Goal: Information Seeking & Learning: Learn about a topic

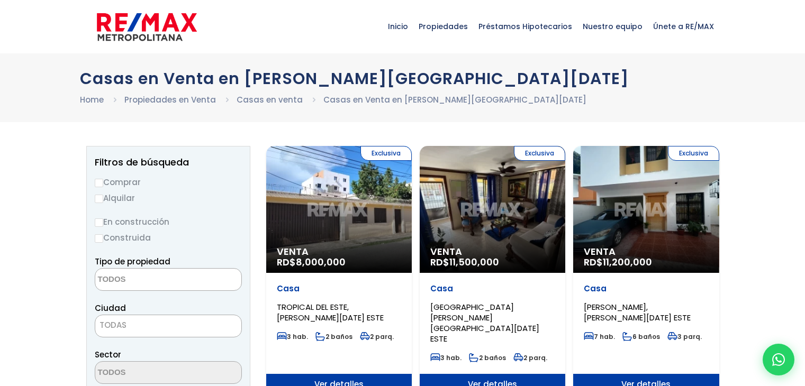
select select
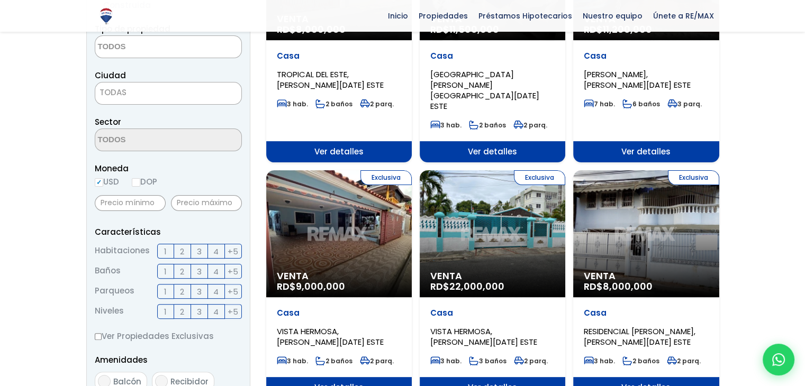
scroll to position [268, 0]
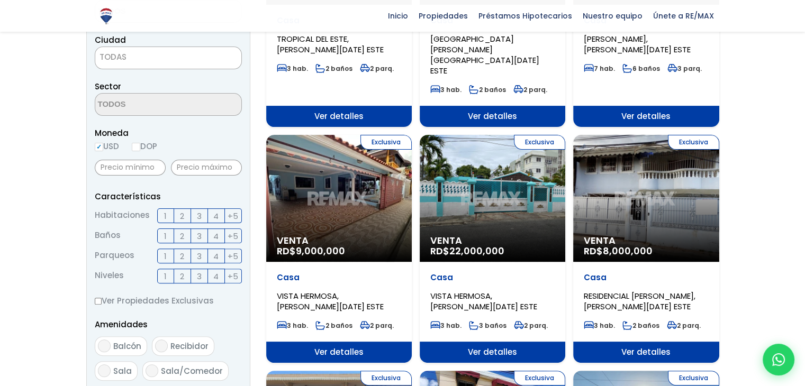
click at [356, 210] on div "Exclusiva Venta RD$ 9,000,000" at bounding box center [339, 198] width 146 height 127
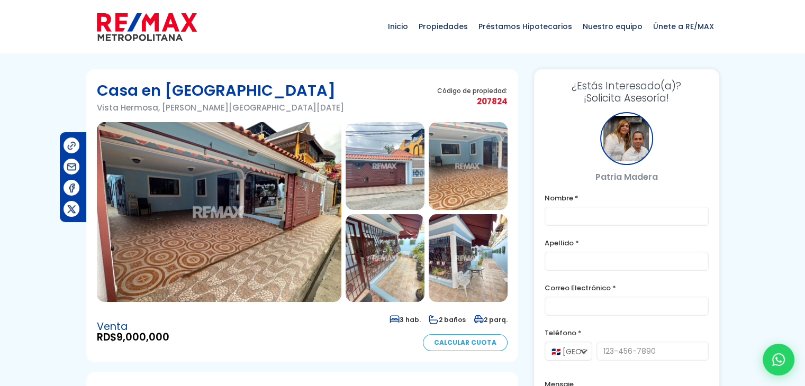
click at [362, 185] on img at bounding box center [385, 166] width 79 height 88
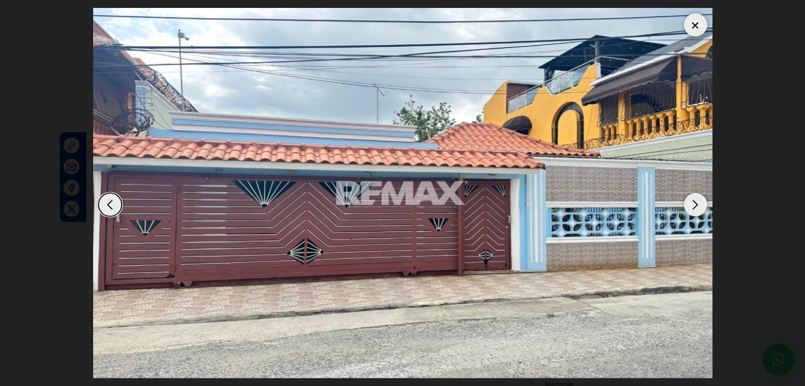
click at [701, 208] on div "Next slide" at bounding box center [695, 204] width 23 height 23
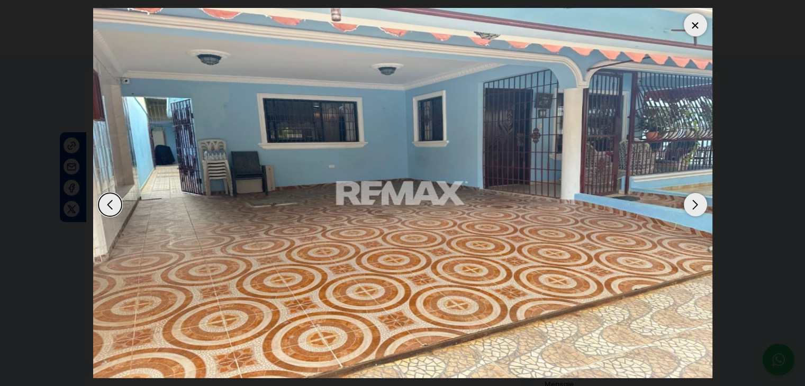
click at [701, 208] on div "Next slide" at bounding box center [695, 204] width 23 height 23
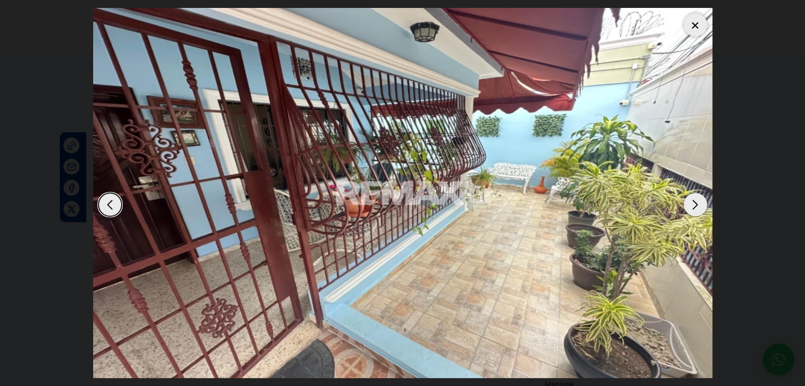
click at [701, 208] on div "Next slide" at bounding box center [695, 204] width 23 height 23
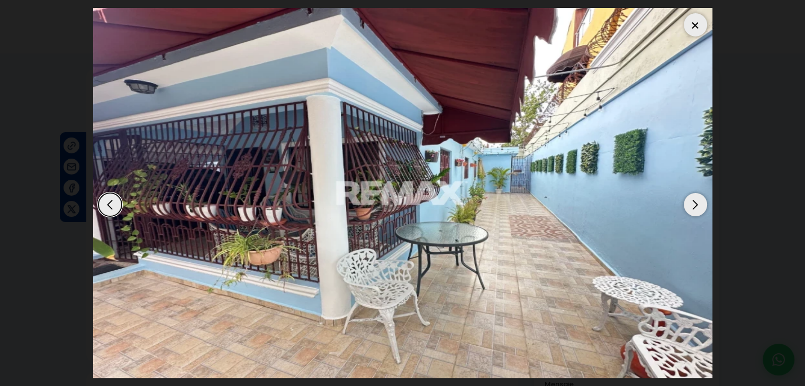
click at [701, 208] on div "Next slide" at bounding box center [695, 204] width 23 height 23
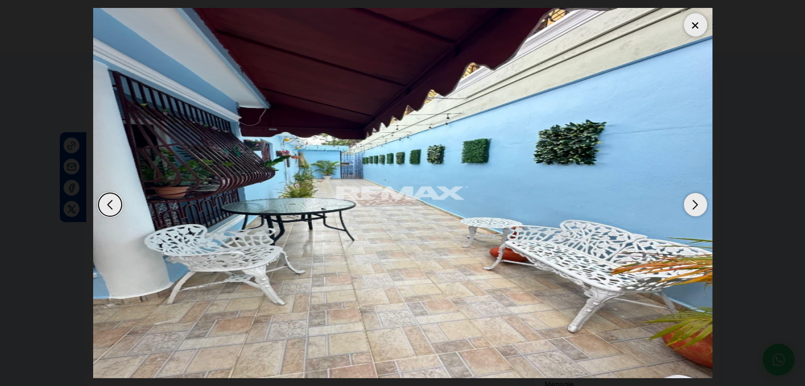
click at [701, 208] on div "Next slide" at bounding box center [695, 204] width 23 height 23
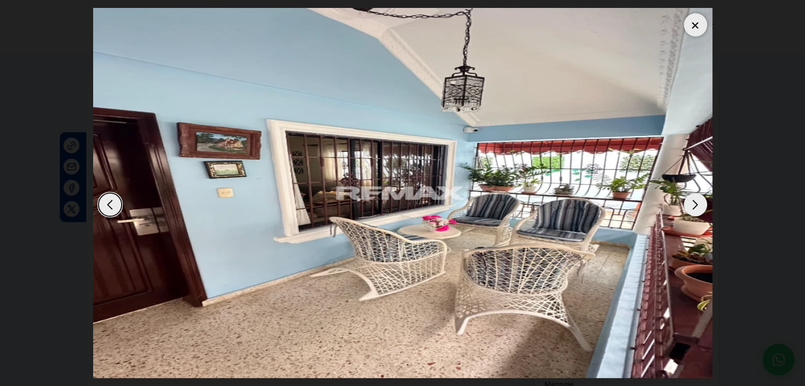
click at [701, 208] on div "Next slide" at bounding box center [695, 204] width 23 height 23
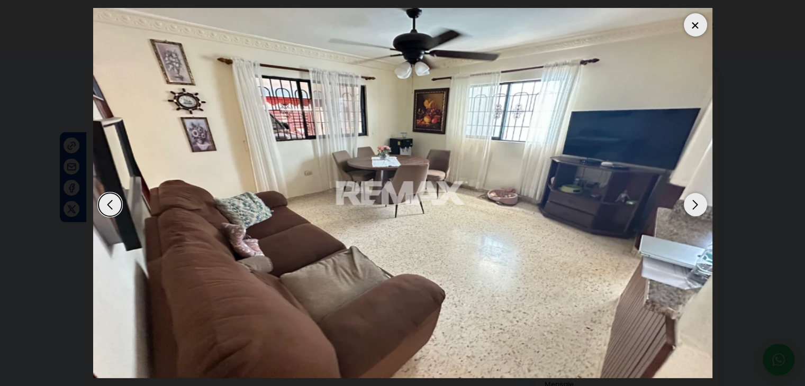
click at [701, 208] on div "Next slide" at bounding box center [695, 204] width 23 height 23
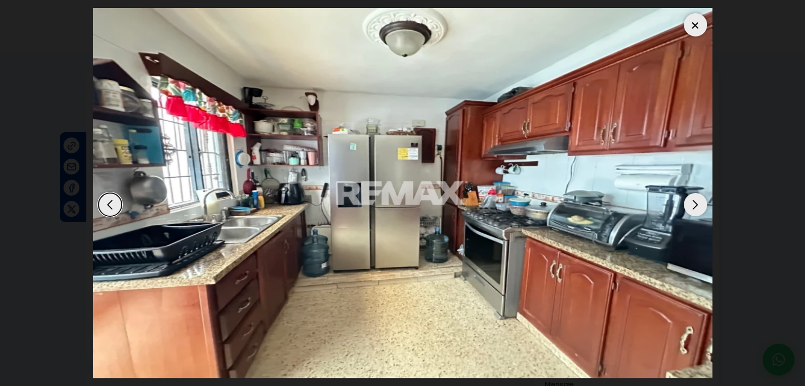
click at [701, 208] on div "Next slide" at bounding box center [695, 204] width 23 height 23
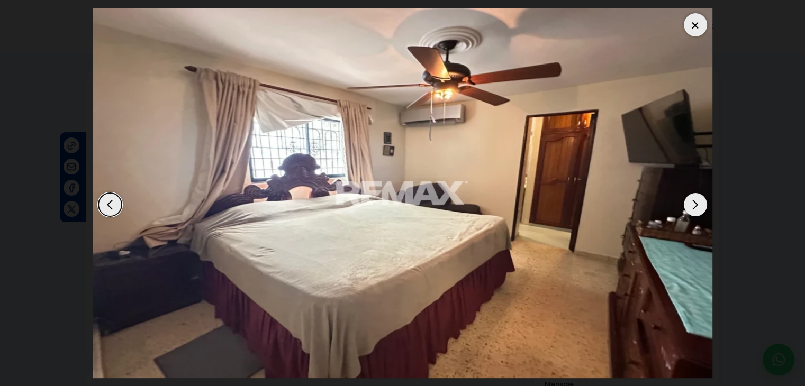
click at [701, 208] on div "Next slide" at bounding box center [695, 204] width 23 height 23
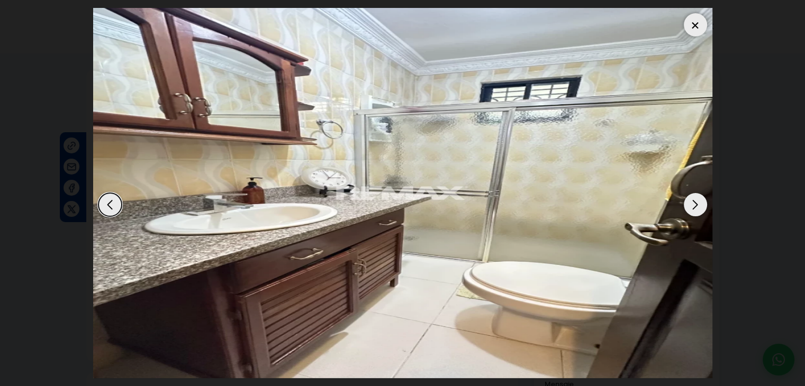
click at [701, 208] on div "Next slide" at bounding box center [695, 204] width 23 height 23
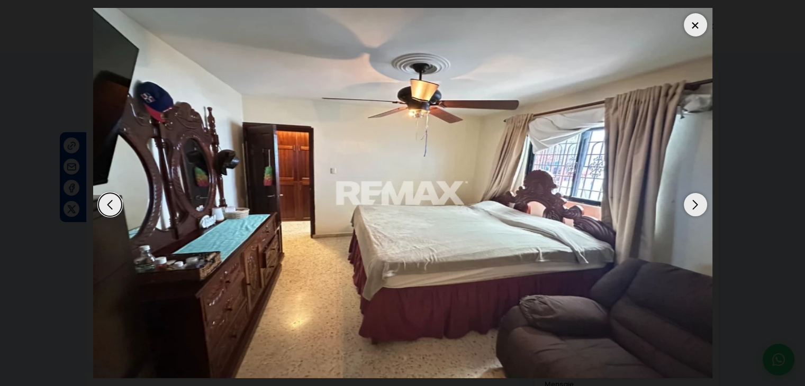
click at [701, 208] on div "Next slide" at bounding box center [695, 204] width 23 height 23
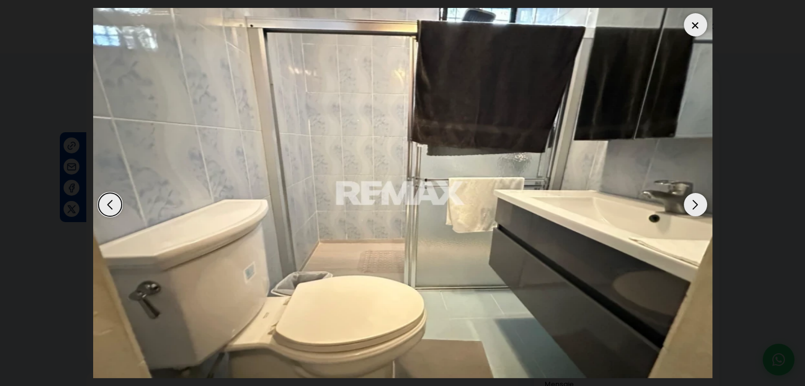
click at [701, 208] on div "Next slide" at bounding box center [695, 204] width 23 height 23
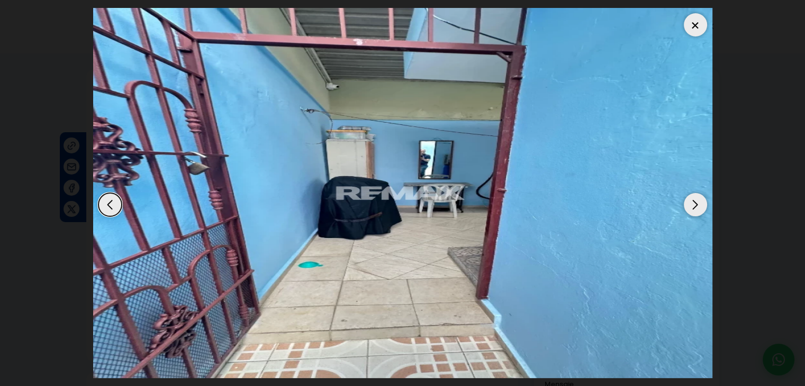
click at [701, 208] on div "Next slide" at bounding box center [695, 204] width 23 height 23
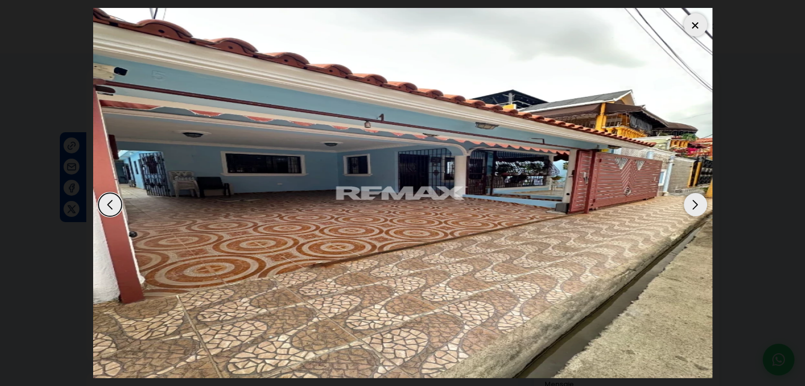
click at [701, 208] on div "Next slide" at bounding box center [695, 204] width 23 height 23
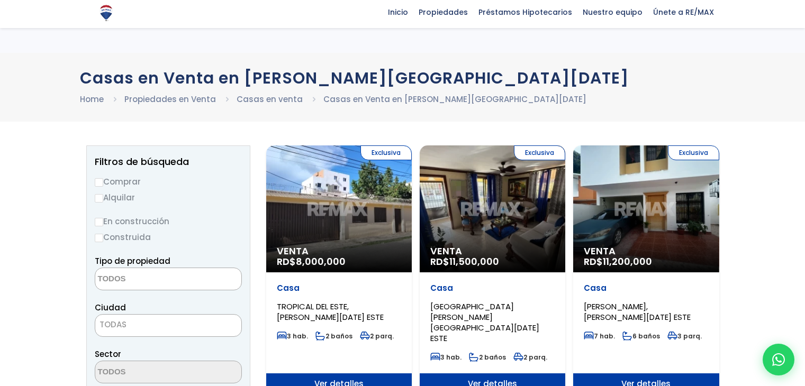
select select
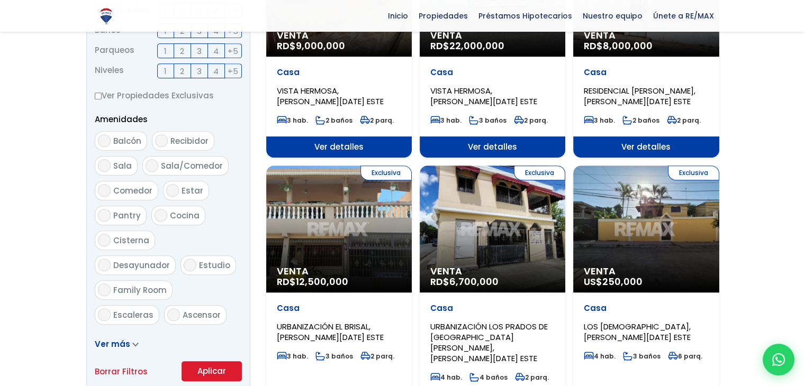
scroll to position [481, 0]
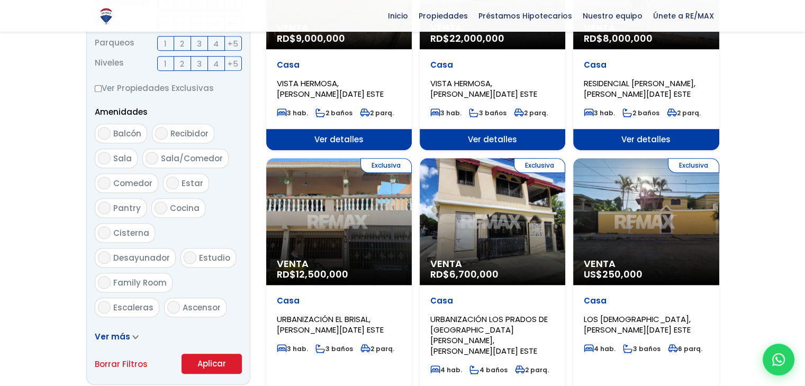
click at [663, 192] on div "Exclusiva Venta US$ 250,000" at bounding box center [646, 221] width 146 height 127
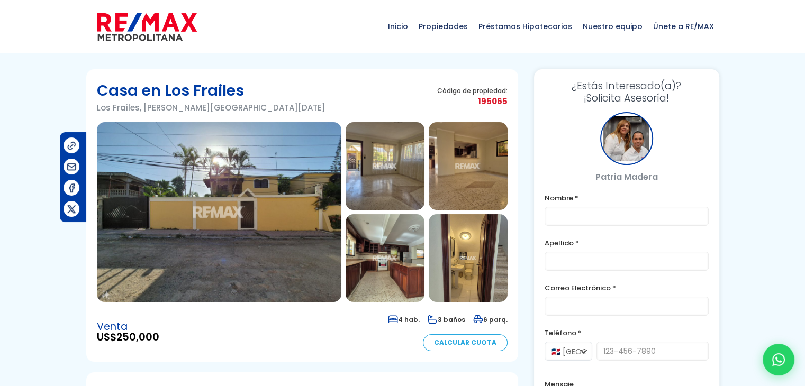
click at [360, 184] on img at bounding box center [385, 166] width 79 height 88
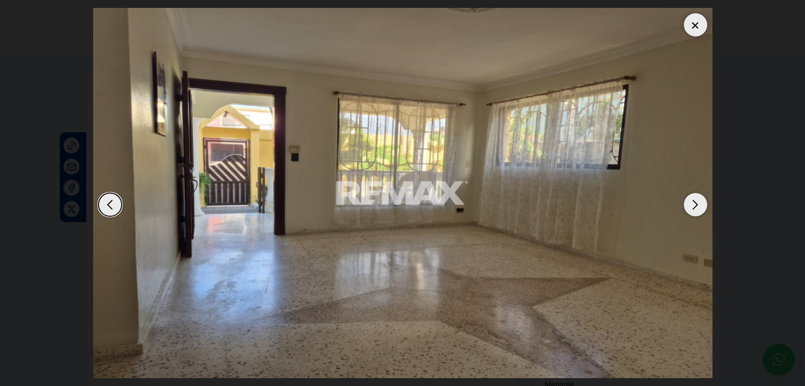
click at [690, 200] on div "Next slide" at bounding box center [695, 204] width 23 height 23
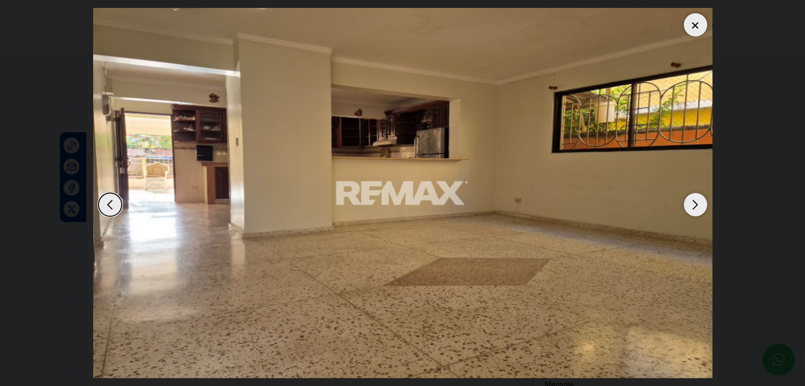
click at [110, 202] on div "Previous slide" at bounding box center [109, 204] width 23 height 23
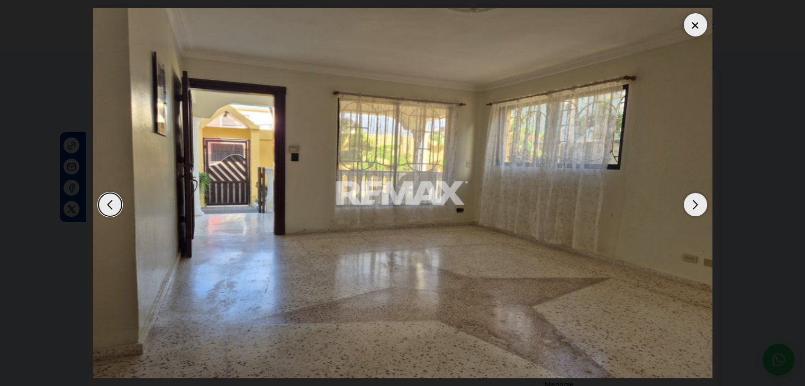
click at [689, 205] on div "Next slide" at bounding box center [695, 204] width 23 height 23
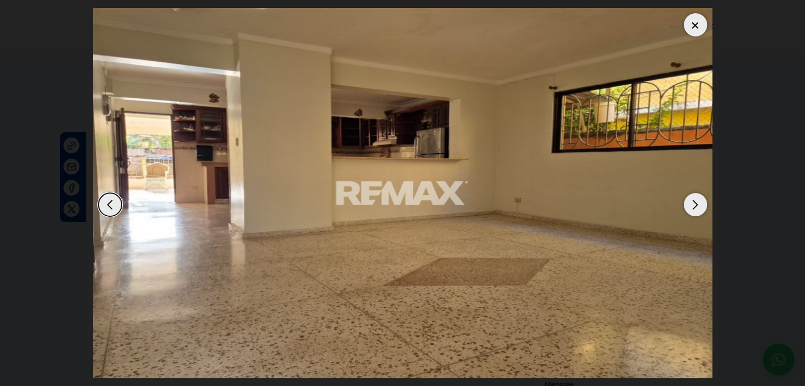
click at [689, 205] on div "Next slide" at bounding box center [695, 204] width 23 height 23
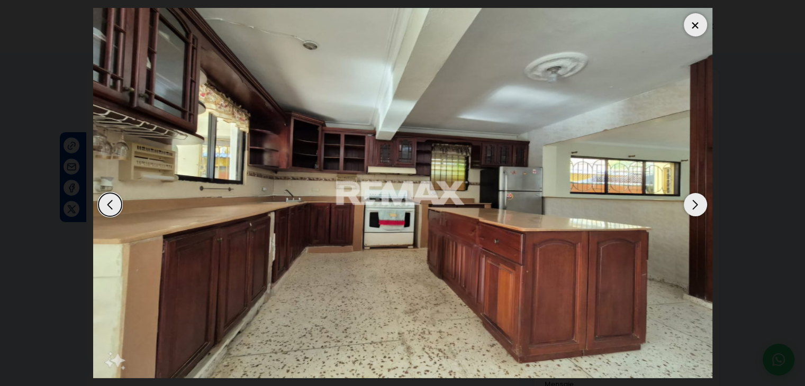
click at [689, 205] on div "Next slide" at bounding box center [695, 204] width 23 height 23
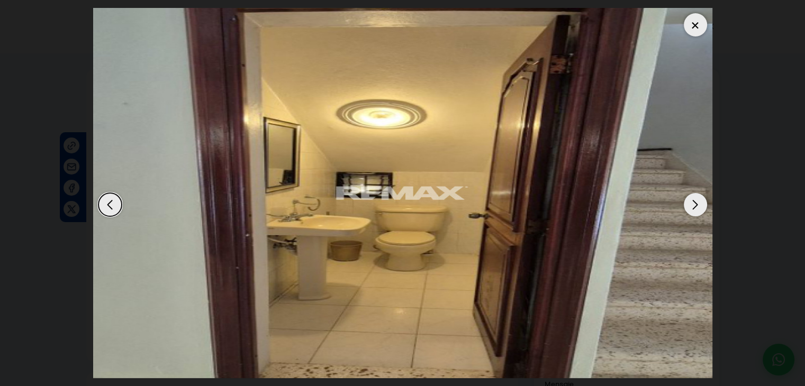
click at [689, 205] on div "Next slide" at bounding box center [695, 204] width 23 height 23
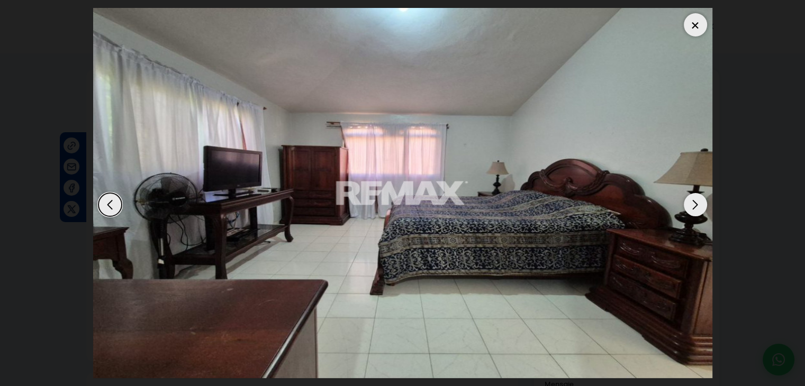
click at [689, 205] on div "Next slide" at bounding box center [695, 204] width 23 height 23
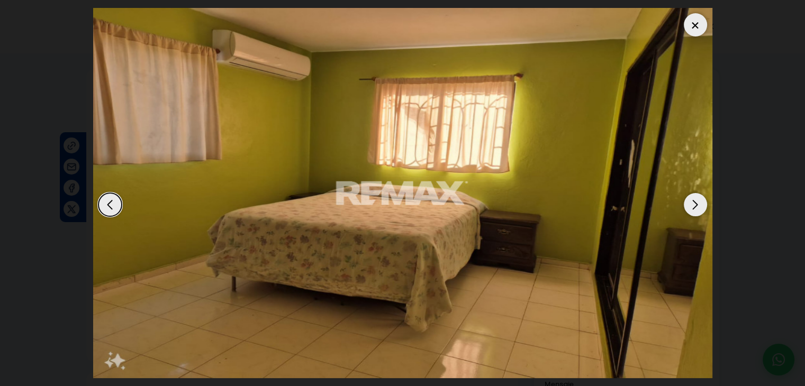
click at [689, 205] on div "Next slide" at bounding box center [695, 204] width 23 height 23
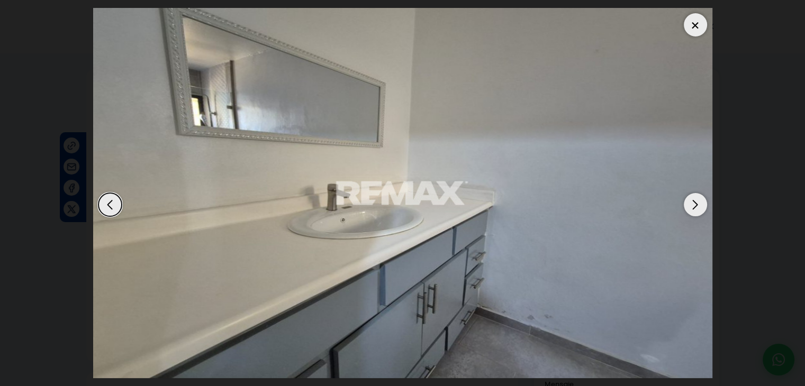
click at [689, 205] on div "Next slide" at bounding box center [695, 204] width 23 height 23
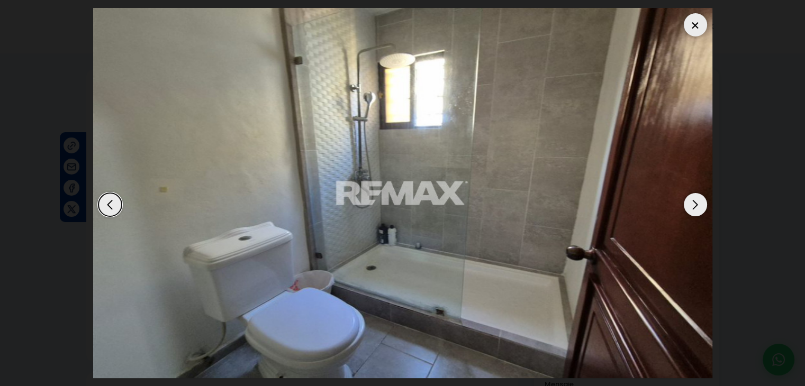
click at [689, 205] on div "Next slide" at bounding box center [695, 204] width 23 height 23
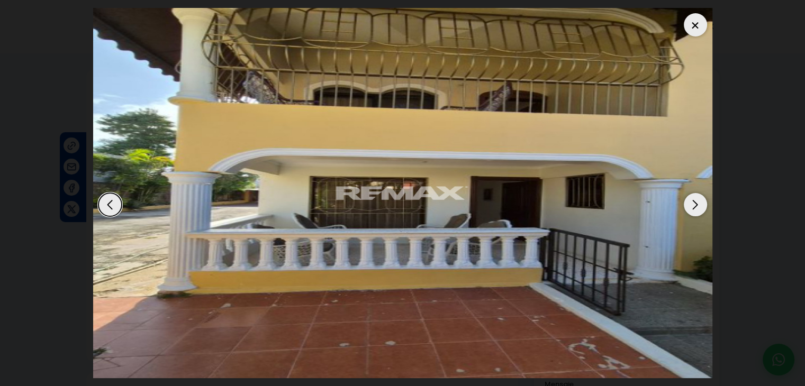
click at [689, 205] on div "Next slide" at bounding box center [695, 204] width 23 height 23
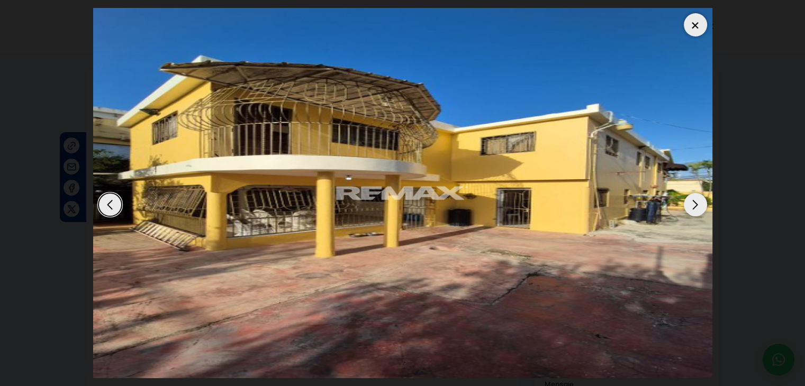
click at [689, 205] on div "Next slide" at bounding box center [695, 204] width 23 height 23
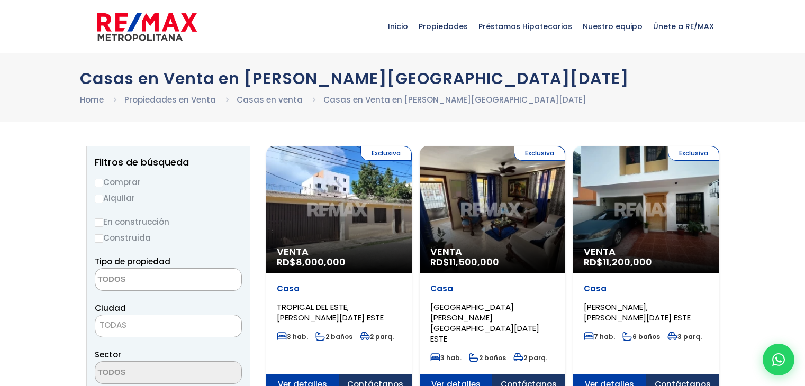
select select
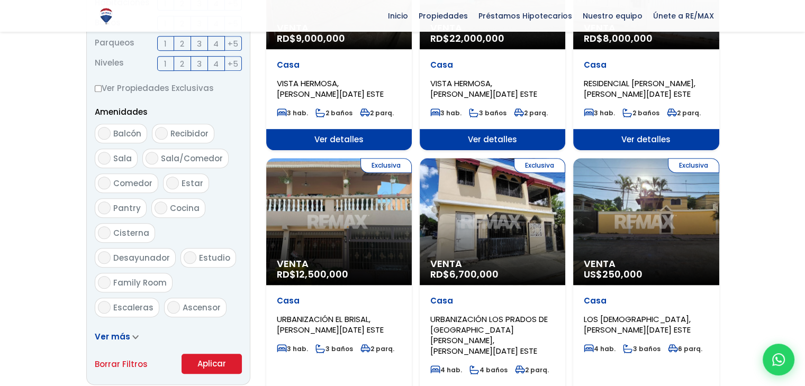
click at [691, 187] on div "Exclusiva Venta US$ 250,000" at bounding box center [646, 221] width 146 height 127
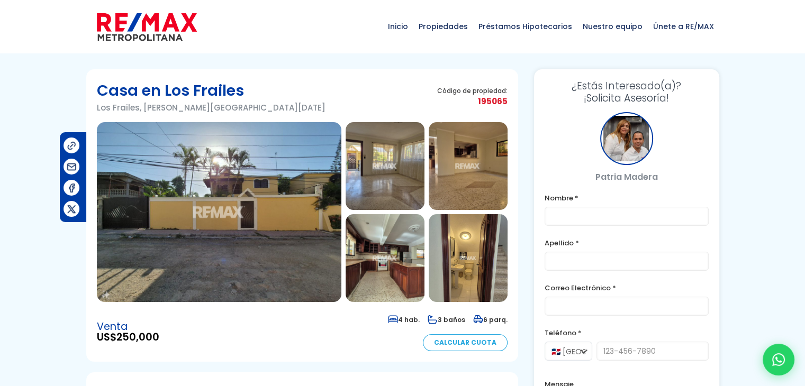
click at [394, 169] on img at bounding box center [385, 166] width 79 height 88
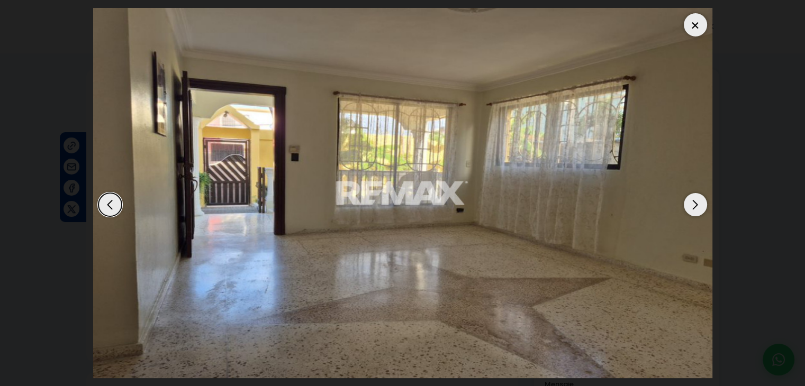
click at [688, 202] on div "Next slide" at bounding box center [695, 204] width 23 height 23
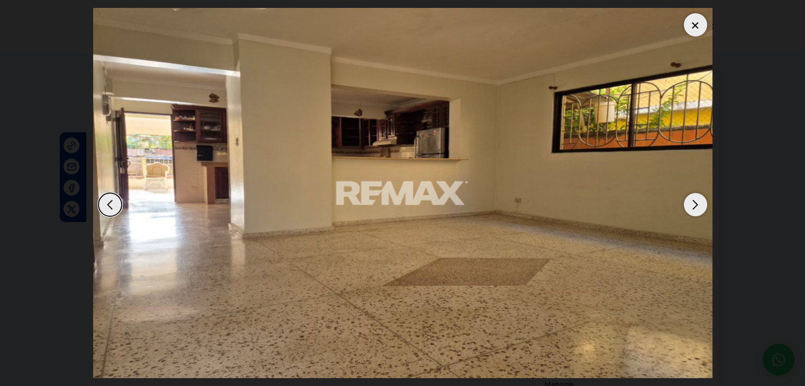
click at [688, 202] on div "Next slide" at bounding box center [695, 204] width 23 height 23
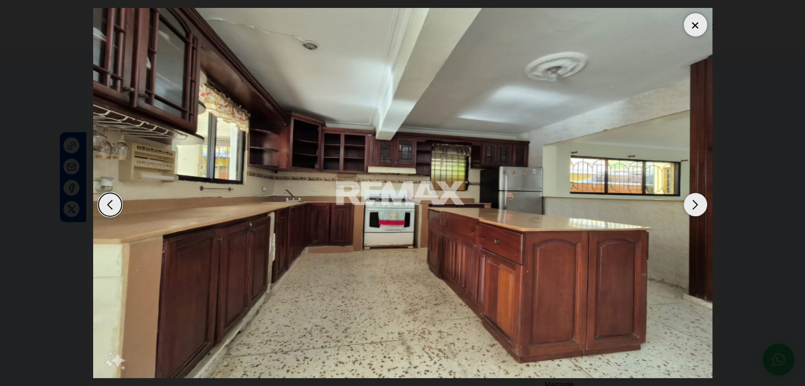
click at [688, 202] on div "Next slide" at bounding box center [695, 204] width 23 height 23
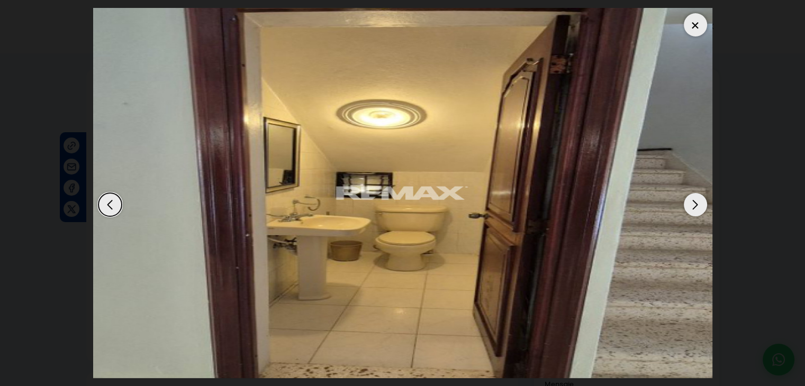
click at [688, 202] on div "Next slide" at bounding box center [695, 204] width 23 height 23
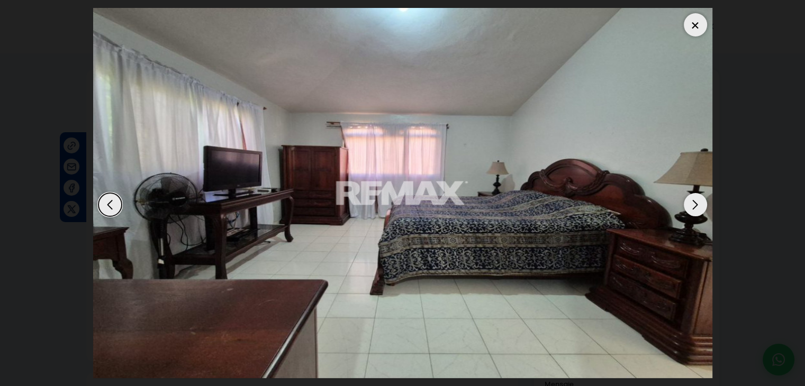
click at [688, 202] on div "Next slide" at bounding box center [695, 204] width 23 height 23
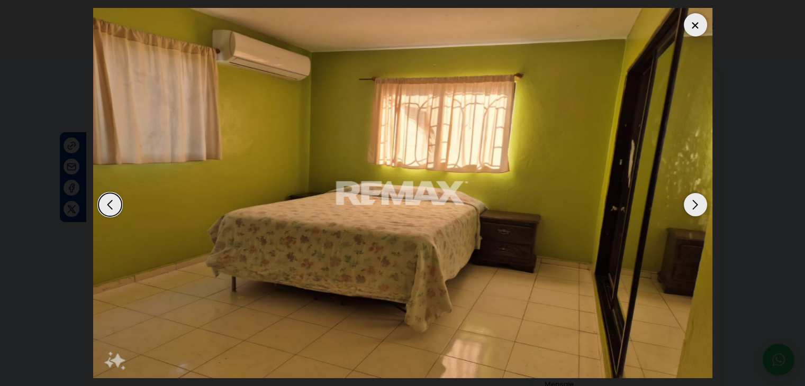
click at [688, 202] on div "Next slide" at bounding box center [695, 204] width 23 height 23
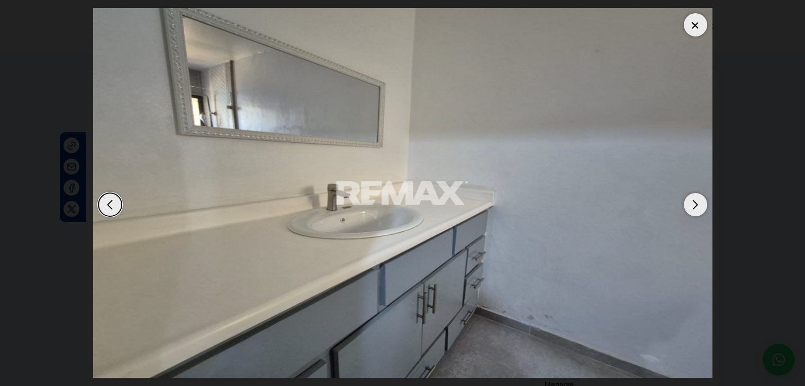
click at [688, 202] on div "Next slide" at bounding box center [695, 204] width 23 height 23
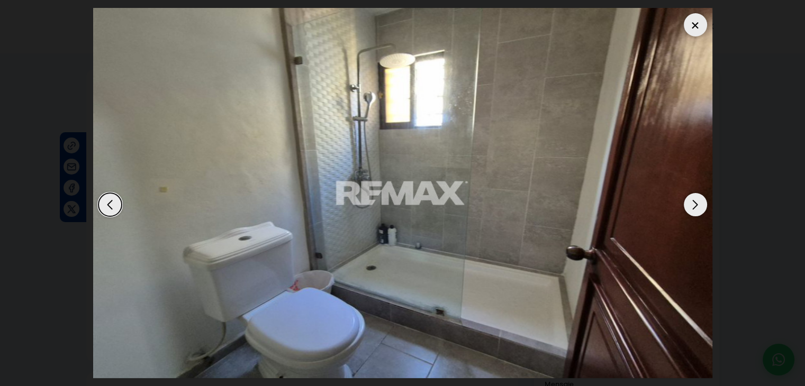
click at [688, 202] on div "Next slide" at bounding box center [695, 204] width 23 height 23
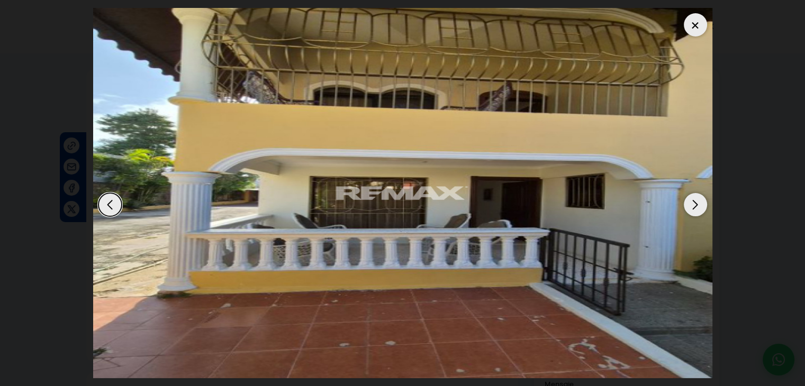
click at [688, 202] on div "Next slide" at bounding box center [695, 204] width 23 height 23
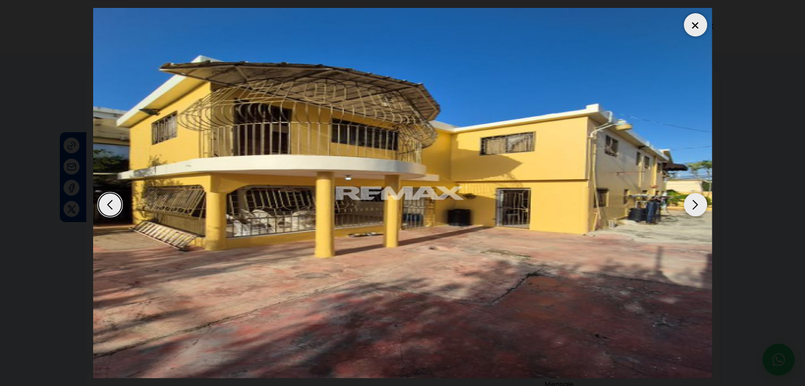
click at [694, 210] on div "Next slide" at bounding box center [695, 204] width 23 height 23
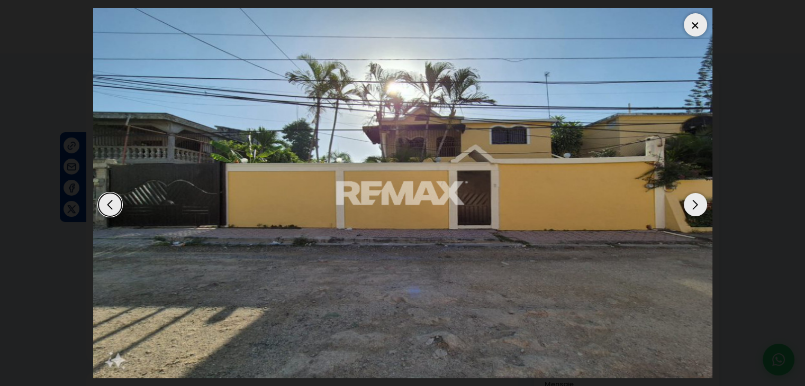
click at [694, 210] on div "Next slide" at bounding box center [695, 204] width 23 height 23
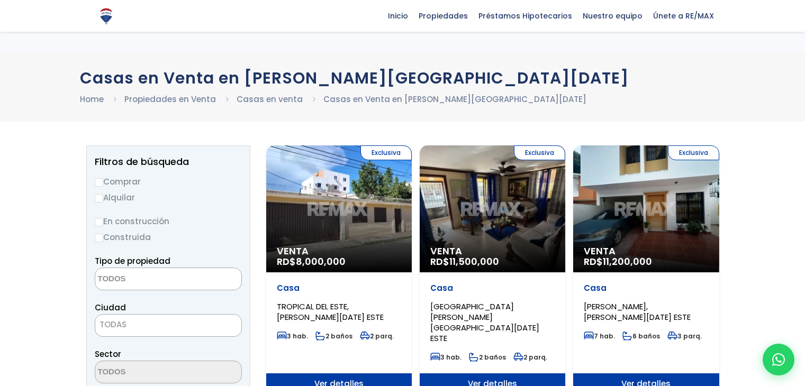
select select
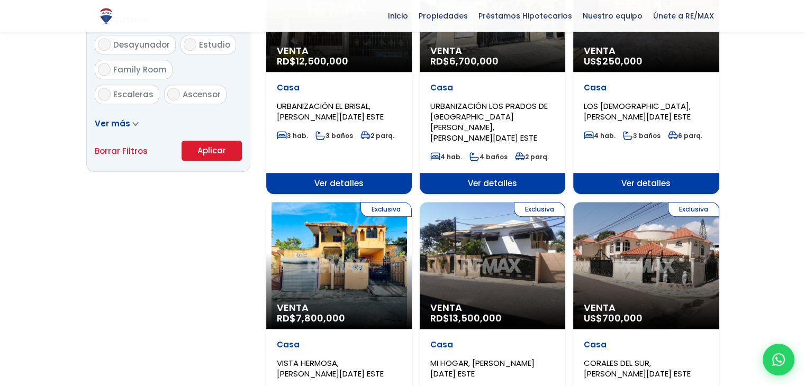
scroll to position [716, 0]
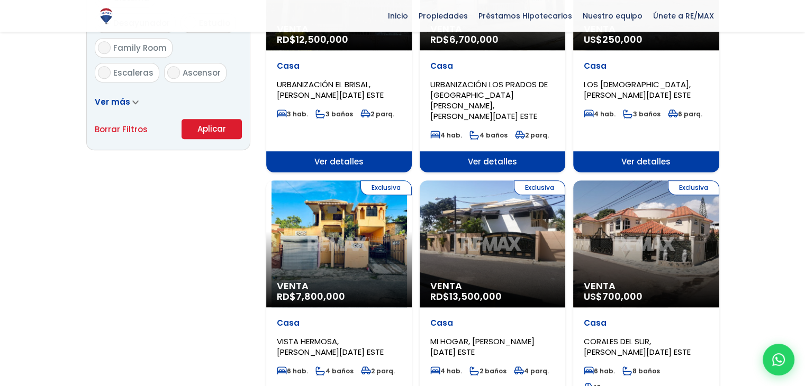
click at [612, 318] on p "Casa" at bounding box center [646, 323] width 124 height 11
click at [624, 206] on div "Exclusiva Venta US$ 700,000" at bounding box center [646, 243] width 146 height 127
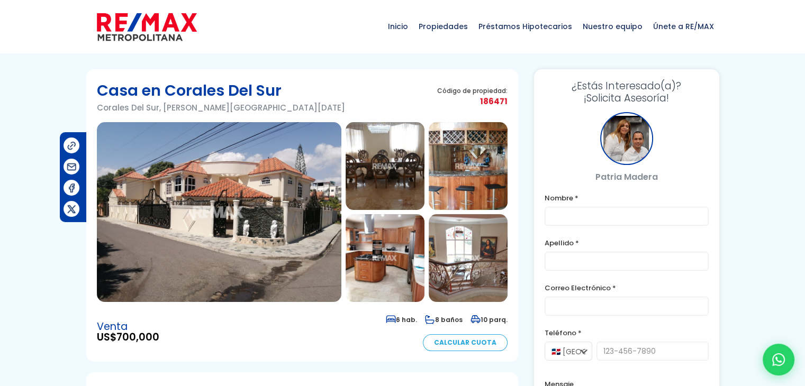
click at [376, 164] on img at bounding box center [385, 166] width 79 height 88
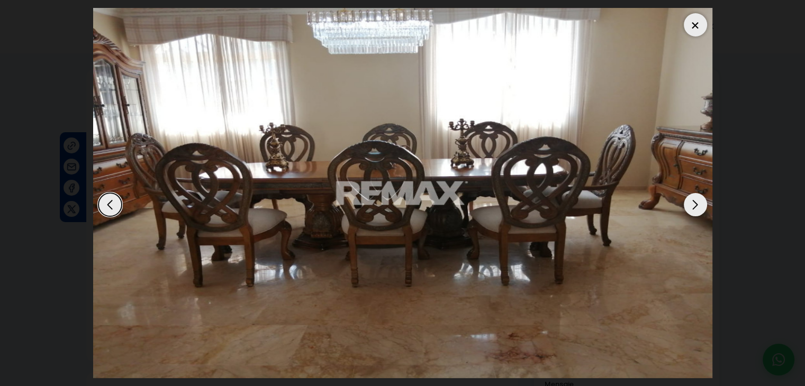
click at [694, 204] on div "Next slide" at bounding box center [695, 204] width 23 height 23
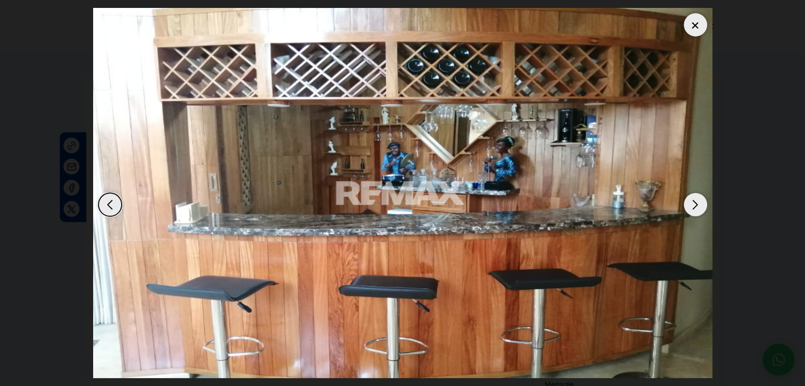
click at [694, 204] on div "Next slide" at bounding box center [695, 204] width 23 height 23
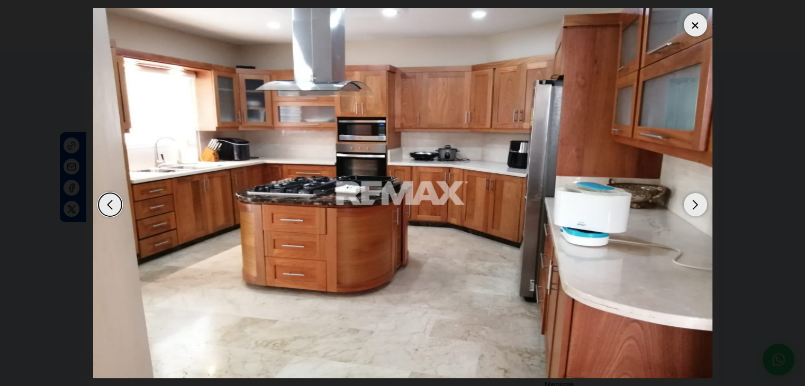
click at [697, 204] on div "Next slide" at bounding box center [695, 204] width 23 height 23
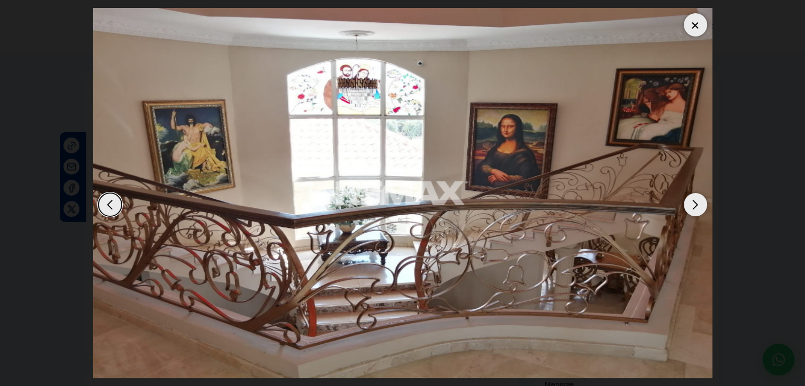
click at [697, 204] on div "Next slide" at bounding box center [695, 204] width 23 height 23
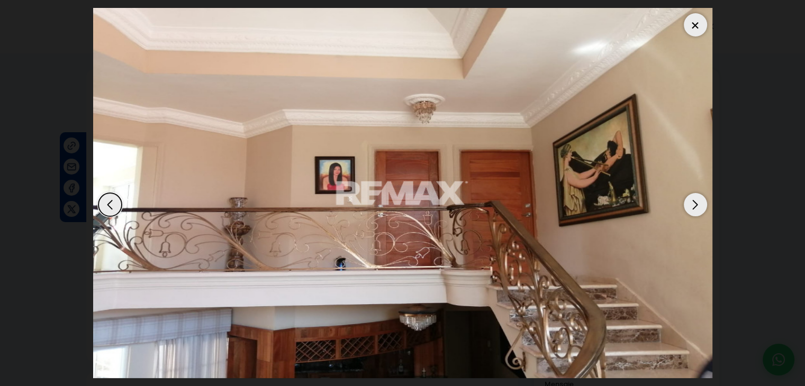
click at [697, 204] on div "Next slide" at bounding box center [695, 204] width 23 height 23
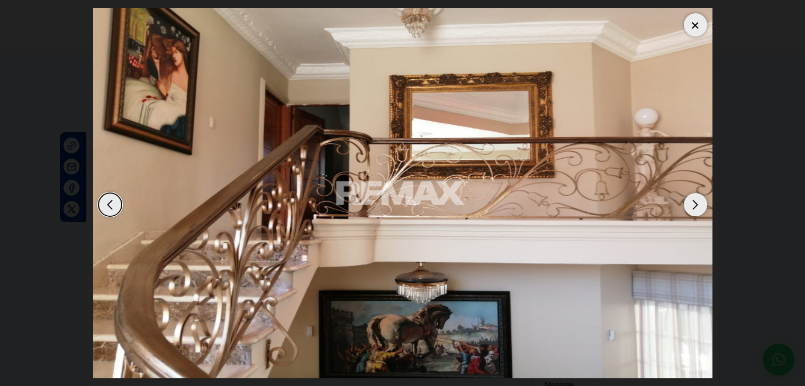
click at [697, 204] on div "Next slide" at bounding box center [695, 204] width 23 height 23
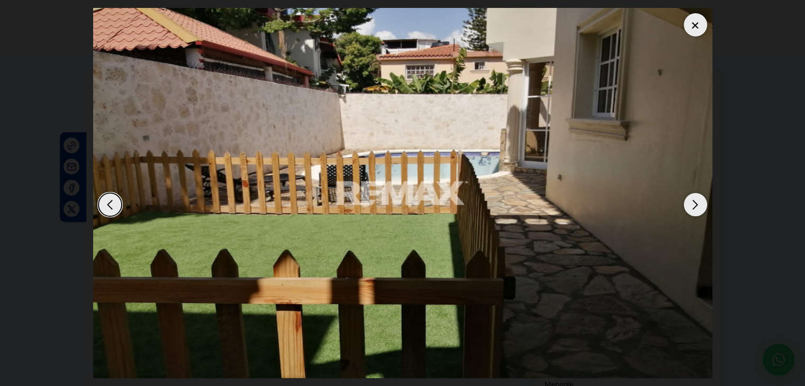
click at [697, 204] on div "Next slide" at bounding box center [695, 204] width 23 height 23
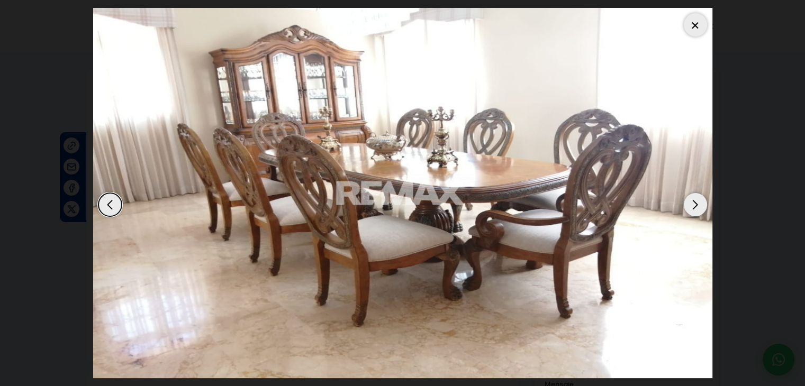
click at [697, 204] on div "Next slide" at bounding box center [695, 204] width 23 height 23
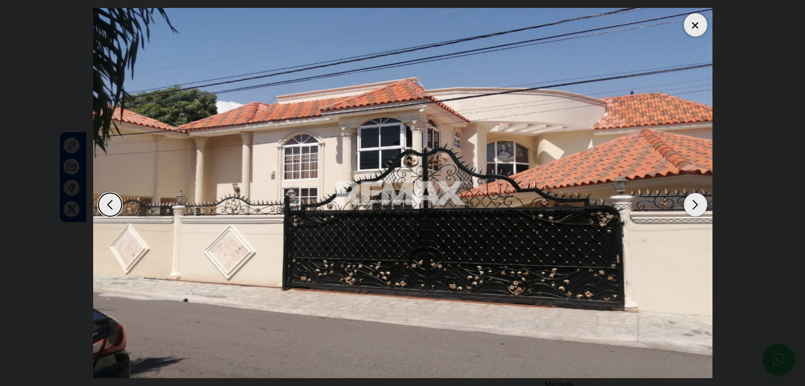
click at [697, 204] on div "Next slide" at bounding box center [695, 204] width 23 height 23
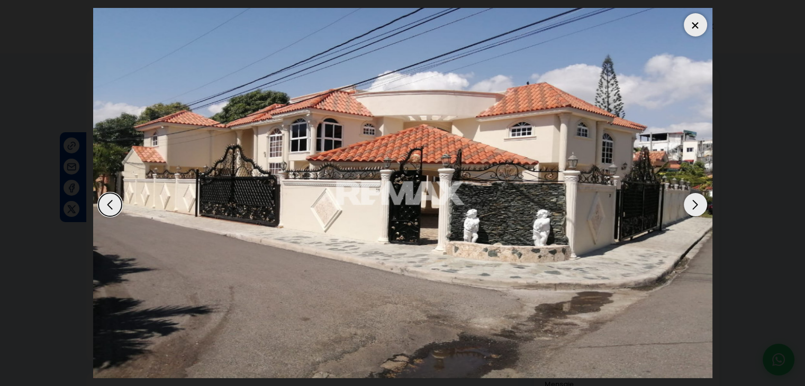
click at [697, 204] on div "Next slide" at bounding box center [695, 204] width 23 height 23
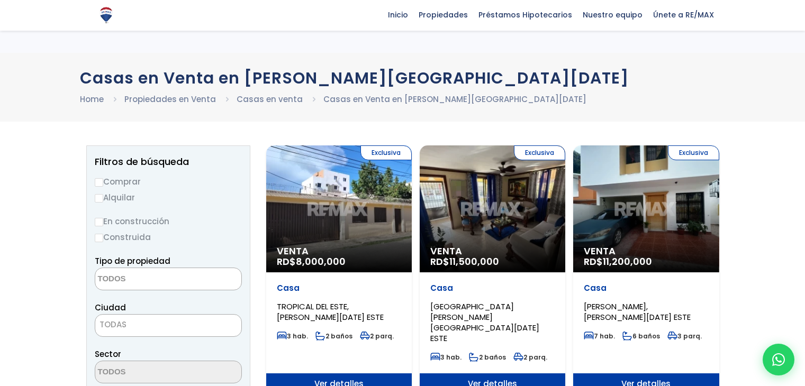
select select
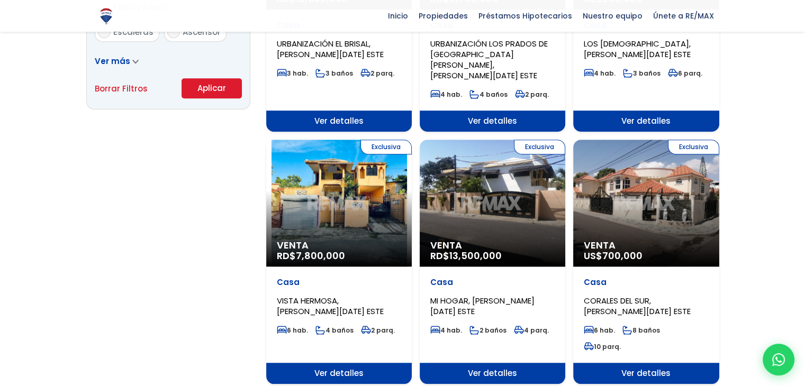
scroll to position [748, 0]
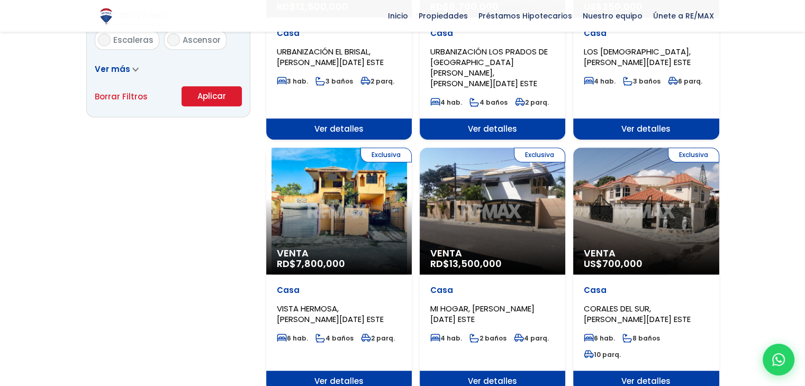
click at [471, 163] on div "Exclusiva Venta RD$ 13,500,000" at bounding box center [493, 211] width 146 height 127
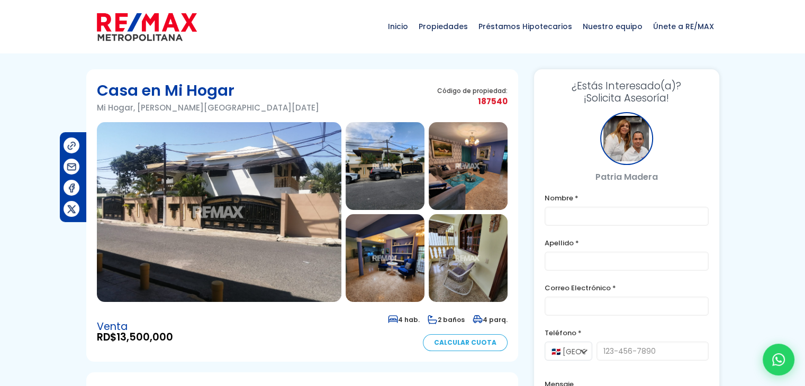
click at [347, 178] on img at bounding box center [385, 166] width 79 height 88
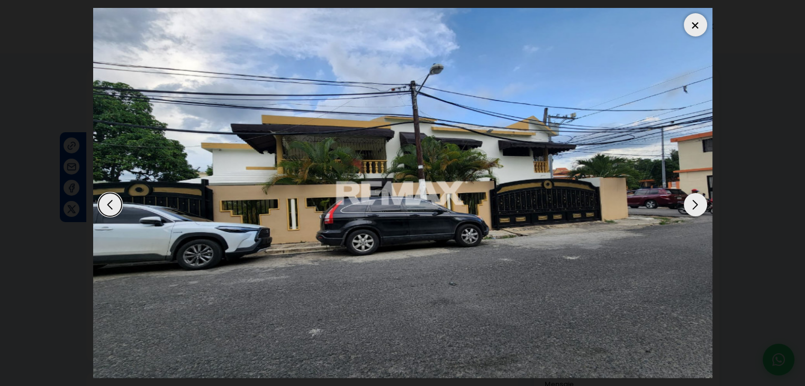
click at [686, 201] on div "Next slide" at bounding box center [695, 204] width 23 height 23
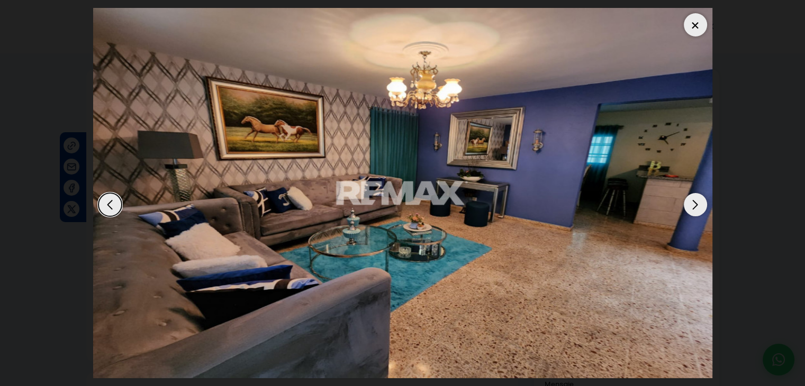
click at [686, 201] on div "Next slide" at bounding box center [695, 204] width 23 height 23
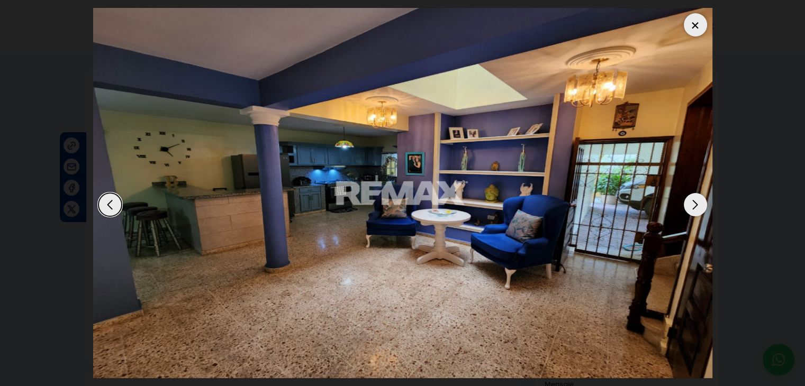
click at [686, 201] on div "Next slide" at bounding box center [695, 204] width 23 height 23
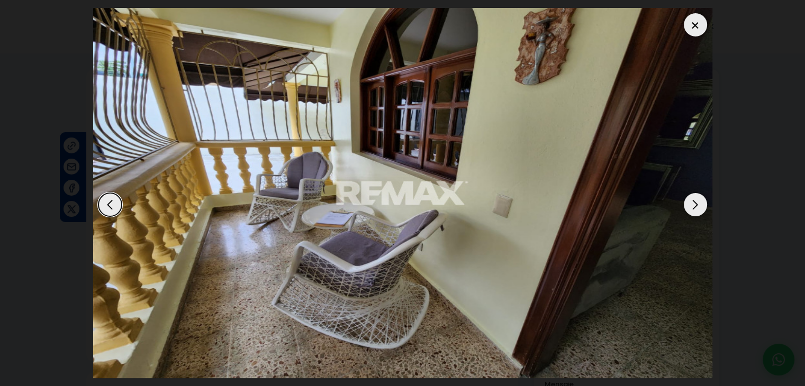
click at [686, 201] on div "Next slide" at bounding box center [695, 204] width 23 height 23
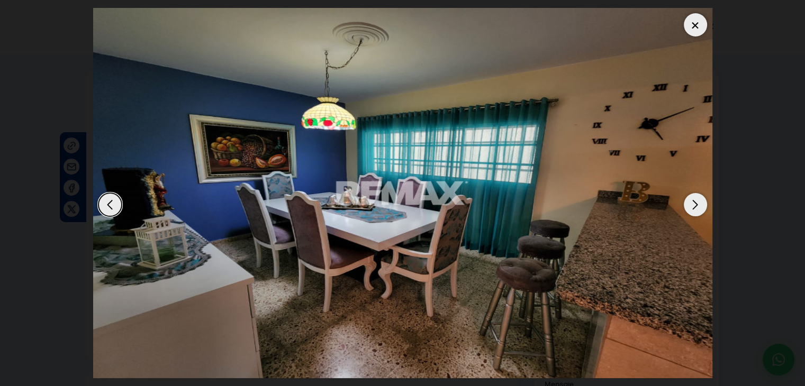
click at [686, 201] on div "Next slide" at bounding box center [695, 204] width 23 height 23
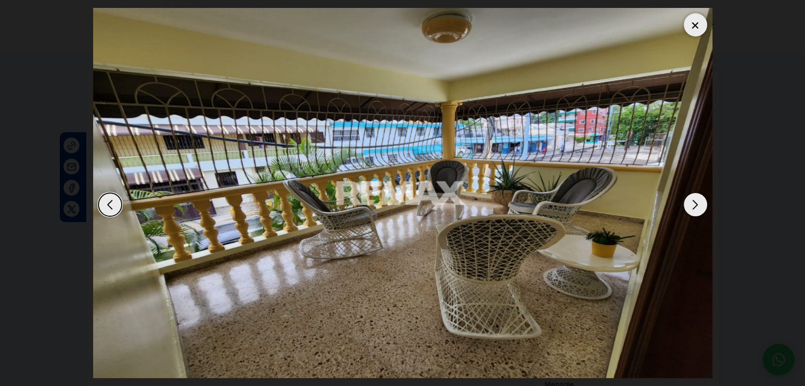
click at [686, 201] on div "Next slide" at bounding box center [695, 204] width 23 height 23
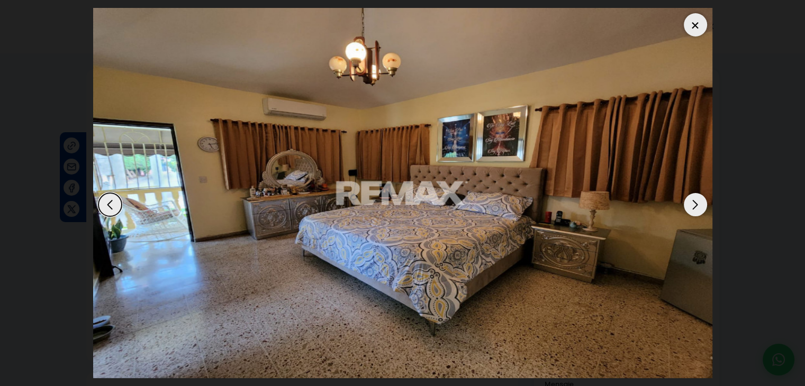
click at [686, 201] on div "Next slide" at bounding box center [695, 204] width 23 height 23
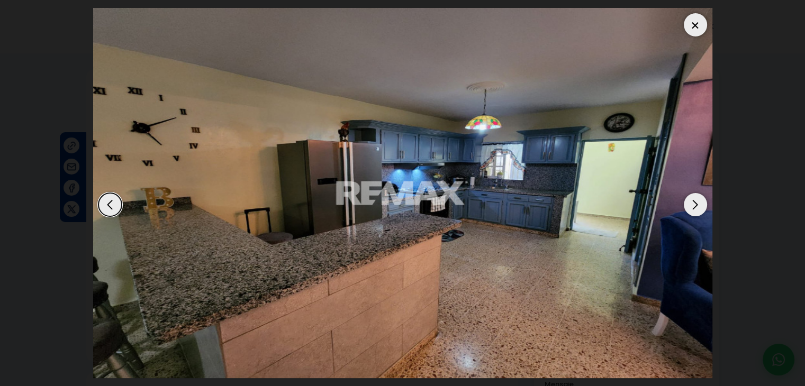
click at [686, 201] on div "Next slide" at bounding box center [695, 204] width 23 height 23
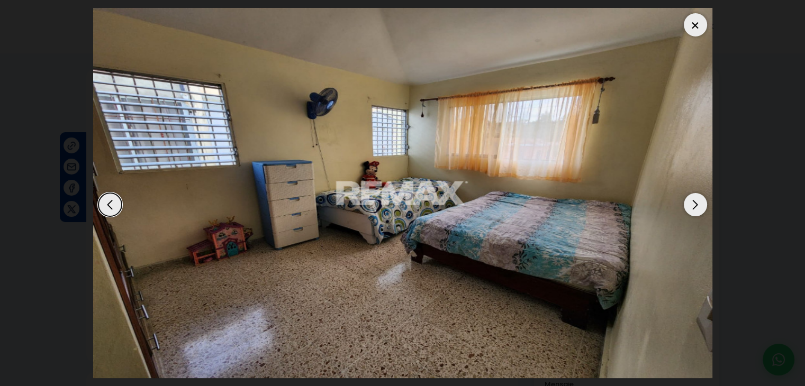
click at [686, 201] on div "Next slide" at bounding box center [695, 204] width 23 height 23
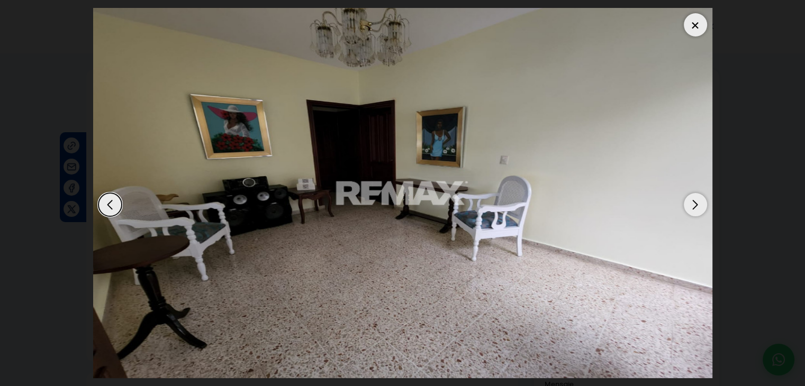
click at [686, 201] on div "Next slide" at bounding box center [695, 204] width 23 height 23
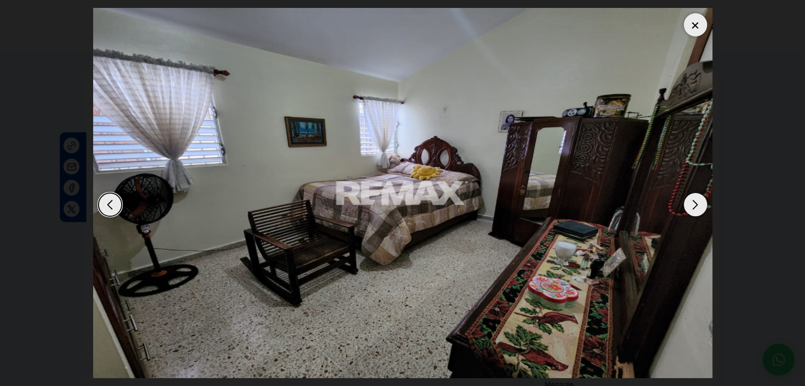
click at [686, 201] on div "Next slide" at bounding box center [695, 204] width 23 height 23
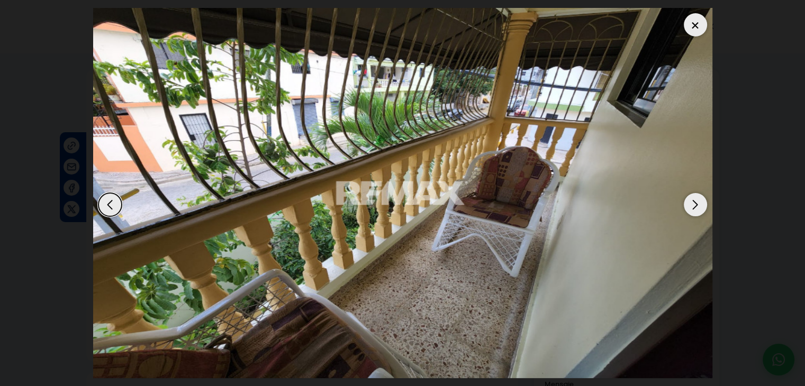
click at [686, 201] on div "Next slide" at bounding box center [695, 204] width 23 height 23
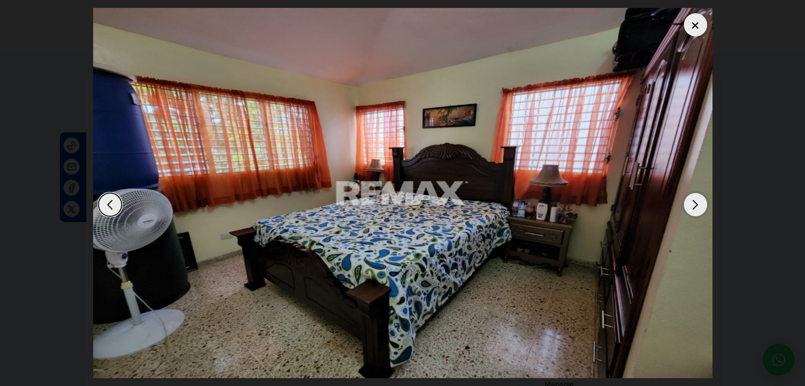
click at [686, 201] on div "Next slide" at bounding box center [695, 204] width 23 height 23
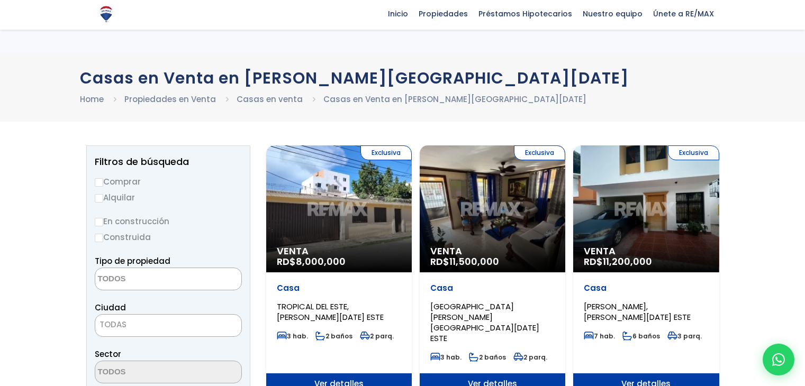
select select
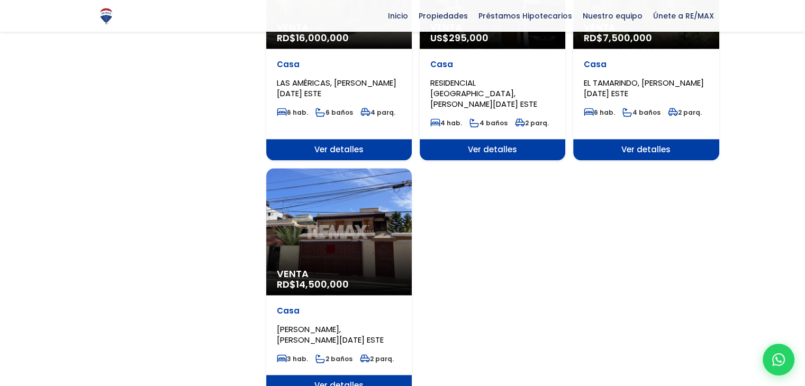
scroll to position [1228, 0]
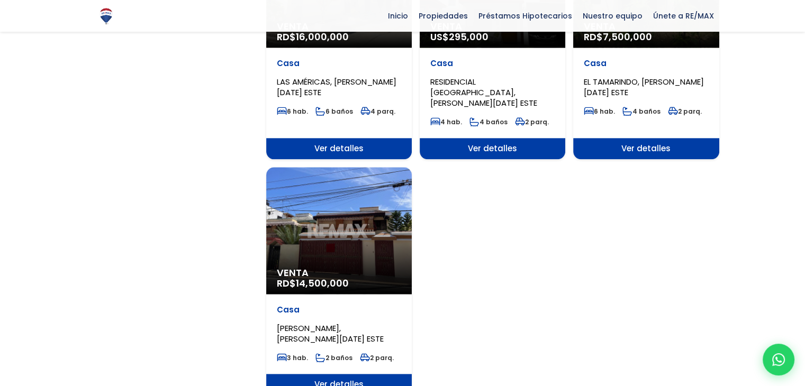
click at [362, 167] on div "Venta RD$ 14,500,000" at bounding box center [339, 230] width 146 height 127
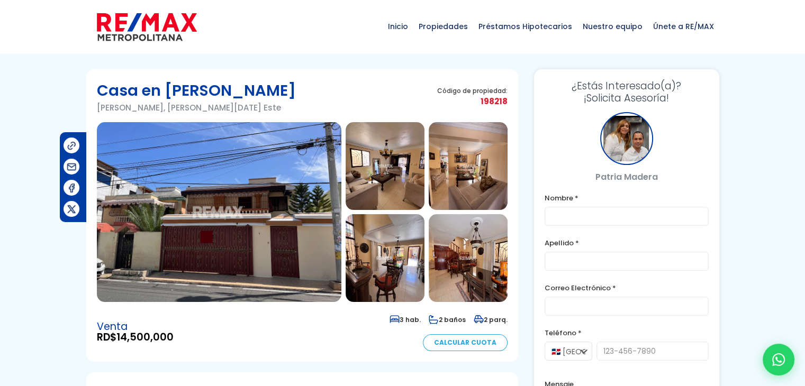
click at [419, 149] on img at bounding box center [385, 166] width 79 height 88
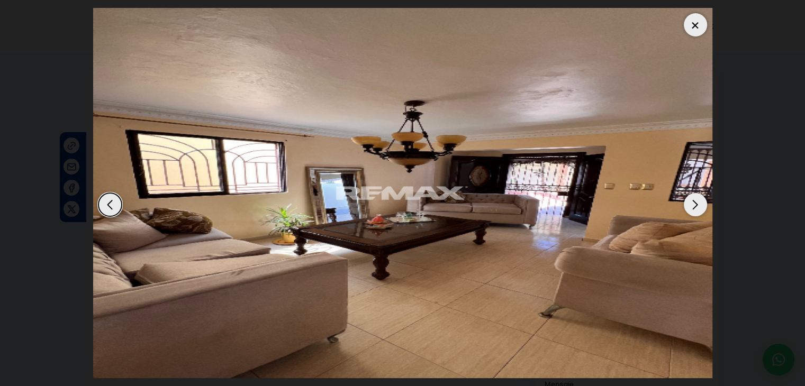
click at [690, 202] on div "Next slide" at bounding box center [695, 204] width 23 height 23
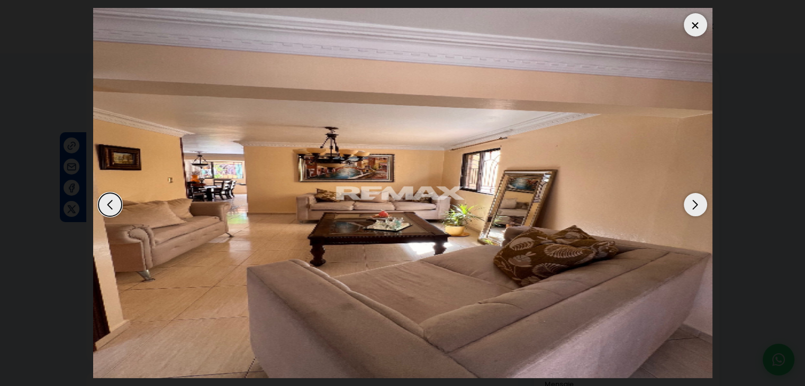
click at [690, 202] on div "Next slide" at bounding box center [695, 204] width 23 height 23
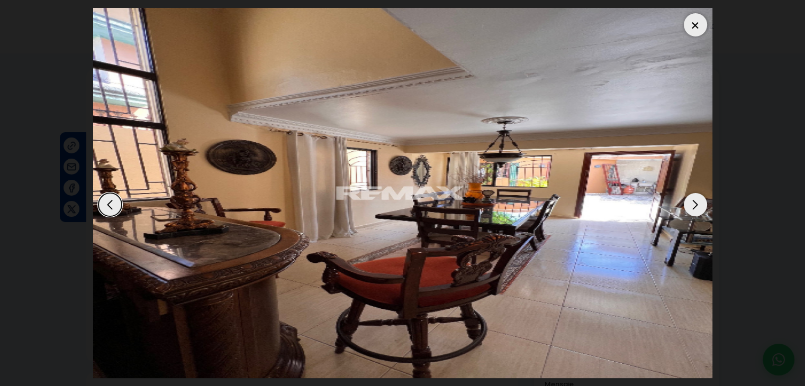
click at [690, 202] on div "Next slide" at bounding box center [695, 204] width 23 height 23
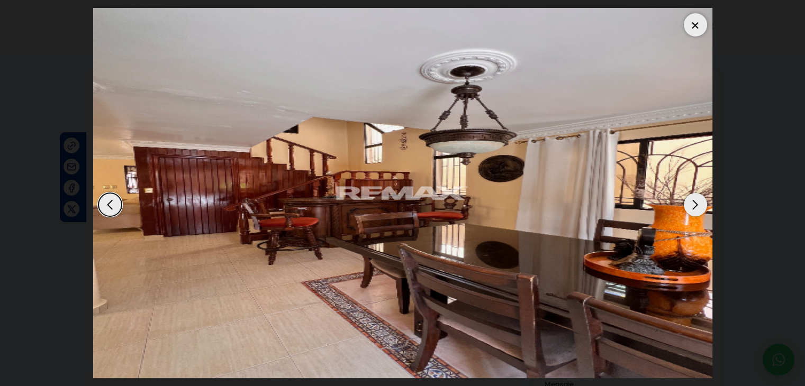
click at [690, 202] on div "Next slide" at bounding box center [695, 204] width 23 height 23
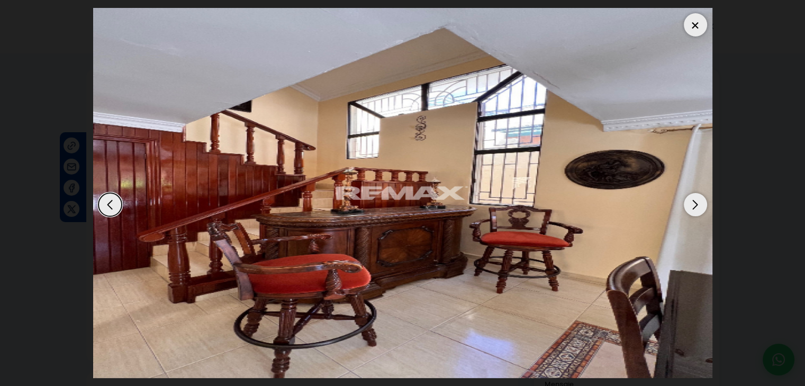
click at [690, 202] on div "Next slide" at bounding box center [695, 204] width 23 height 23
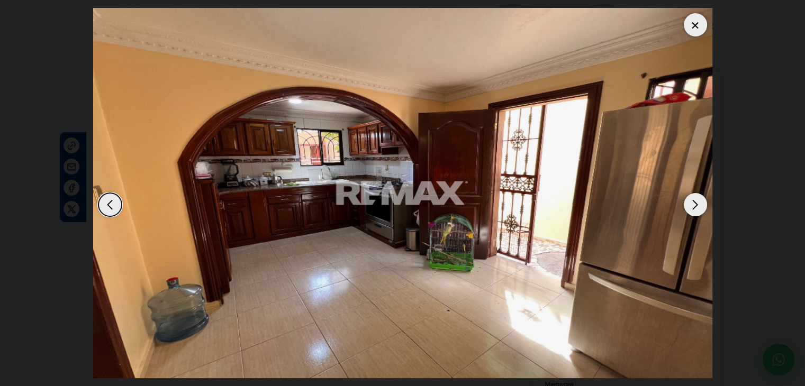
click at [690, 202] on div "Next slide" at bounding box center [695, 204] width 23 height 23
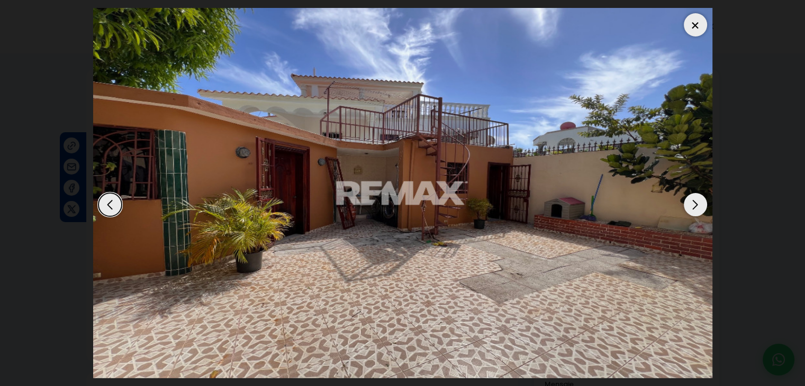
click at [690, 202] on div "Next slide" at bounding box center [695, 204] width 23 height 23
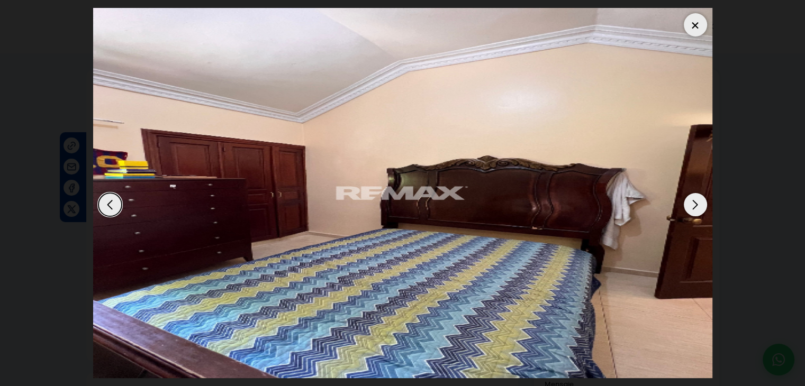
click at [690, 202] on div "Next slide" at bounding box center [695, 204] width 23 height 23
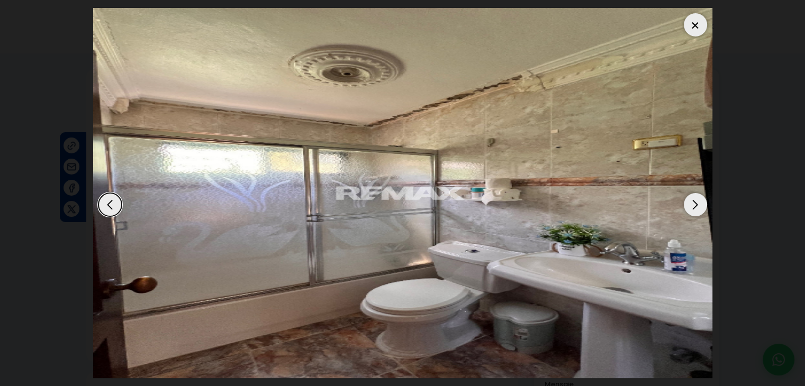
click at [690, 202] on div "Next slide" at bounding box center [695, 204] width 23 height 23
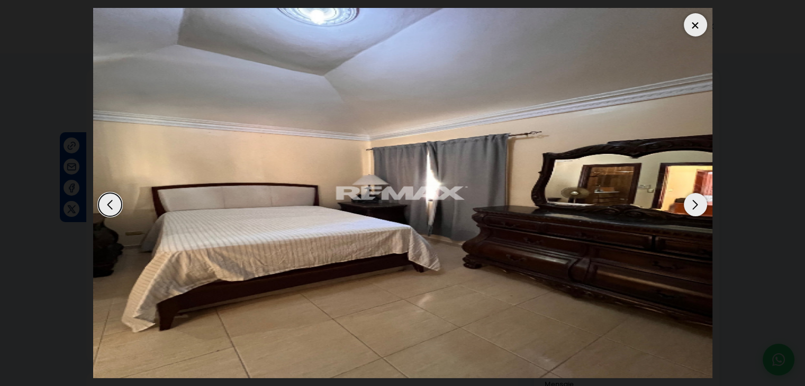
click at [690, 202] on div "Next slide" at bounding box center [695, 204] width 23 height 23
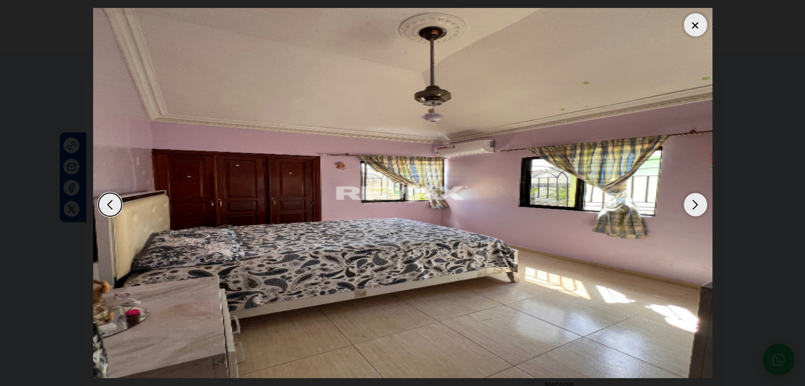
click at [690, 202] on div "Next slide" at bounding box center [695, 204] width 23 height 23
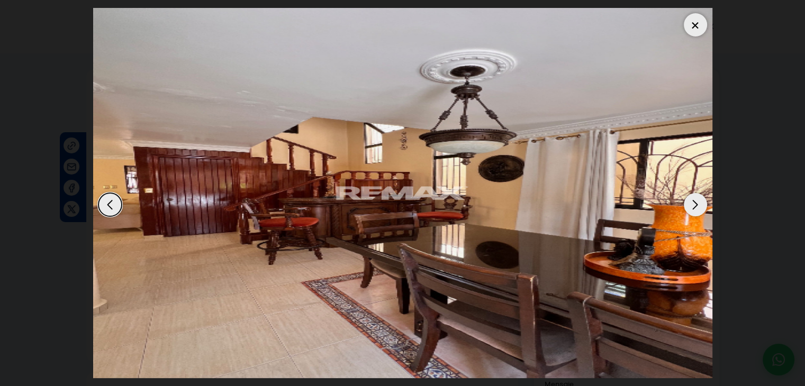
click at [690, 202] on div "Next slide" at bounding box center [695, 204] width 23 height 23
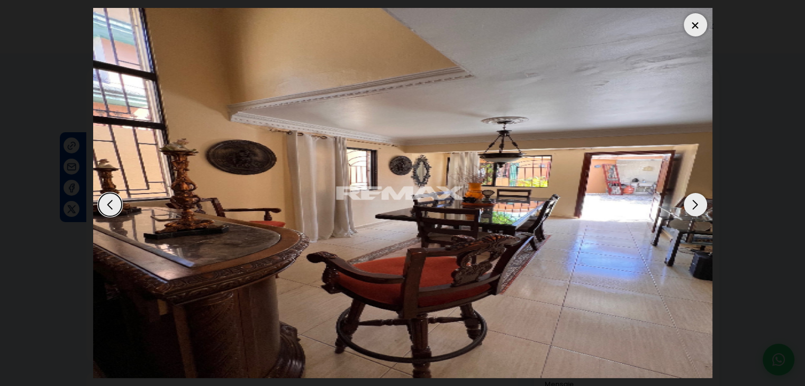
click at [690, 202] on div "Next slide" at bounding box center [695, 204] width 23 height 23
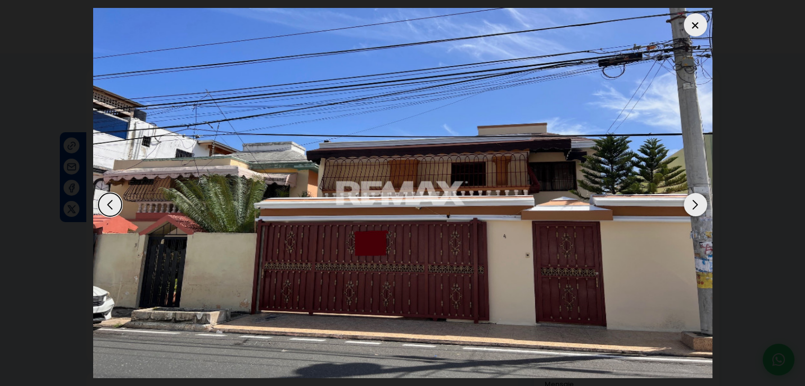
click at [690, 202] on div "Next slide" at bounding box center [695, 204] width 23 height 23
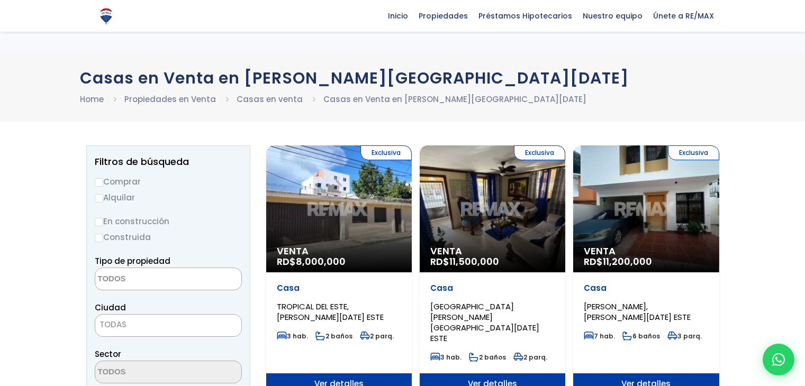
select select
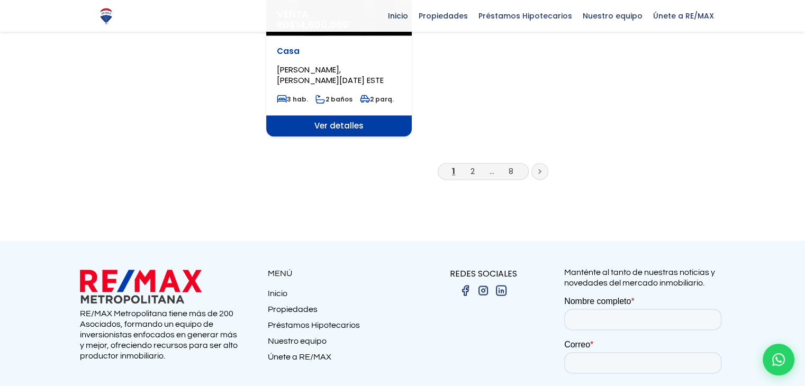
scroll to position [1488, 0]
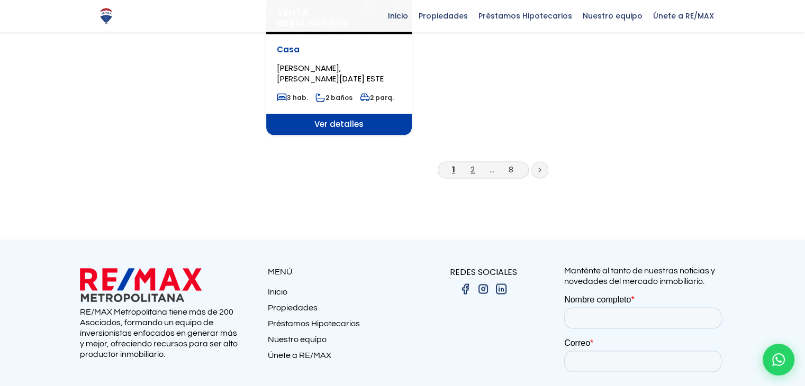
click at [472, 164] on link "2" at bounding box center [473, 169] width 4 height 11
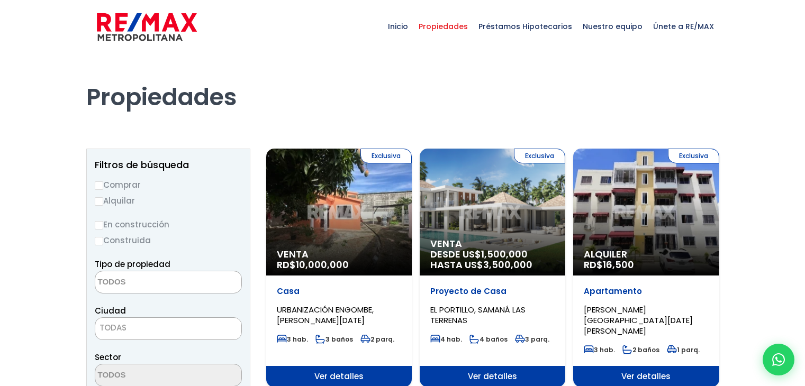
select select
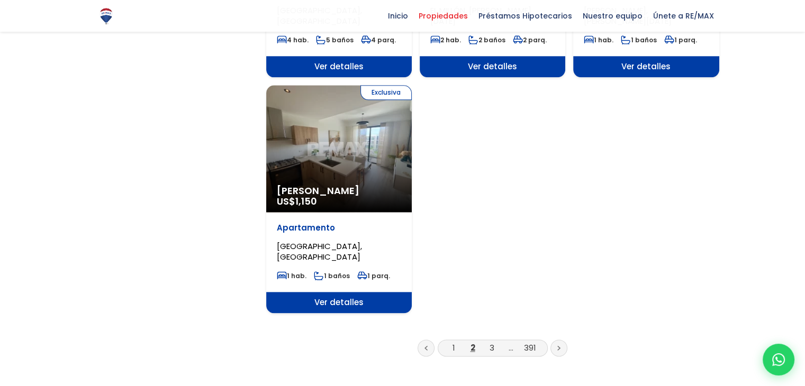
scroll to position [1288, 0]
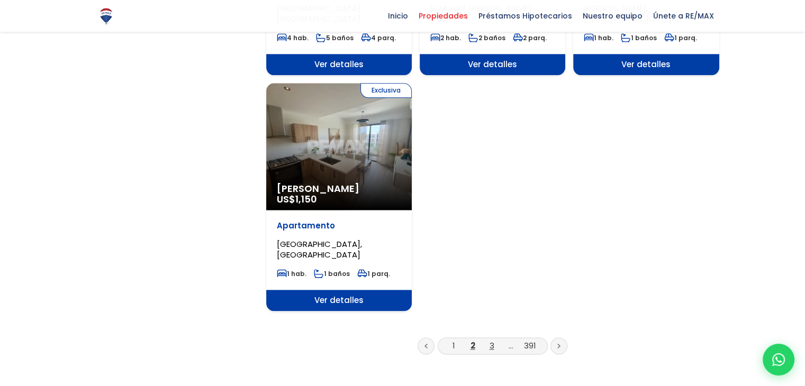
click at [492, 340] on link "3" at bounding box center [492, 345] width 5 height 11
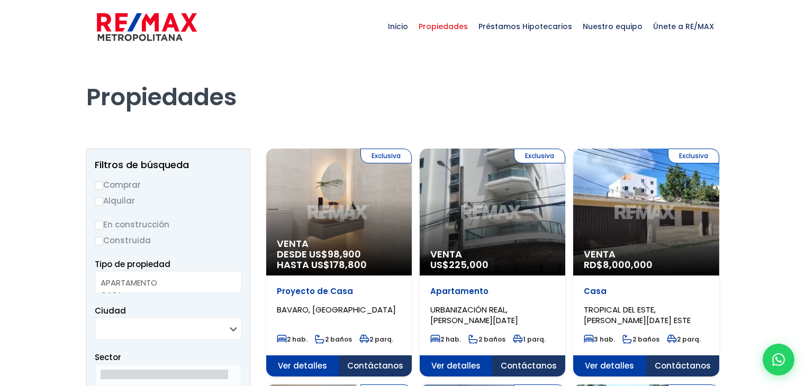
select select
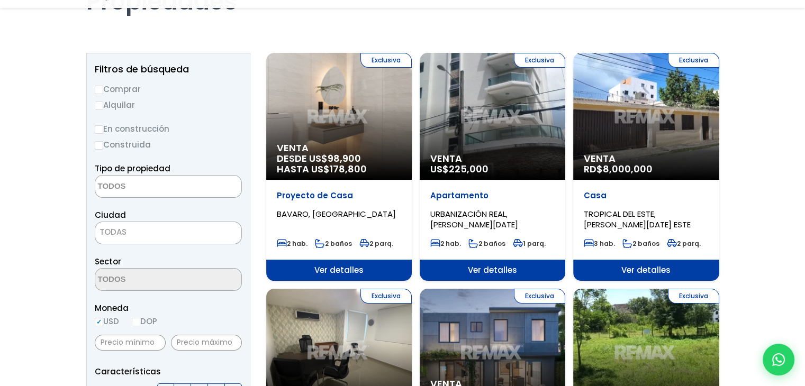
scroll to position [96, 0]
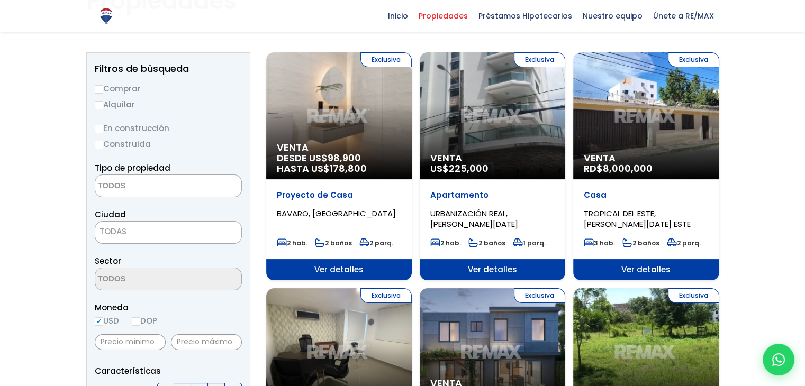
click at [667, 132] on div "Exclusiva Venta RD$ 8,000,000" at bounding box center [646, 115] width 146 height 127
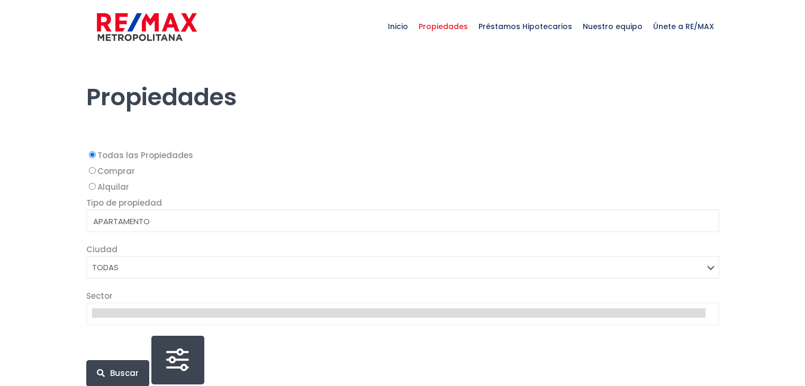
select select
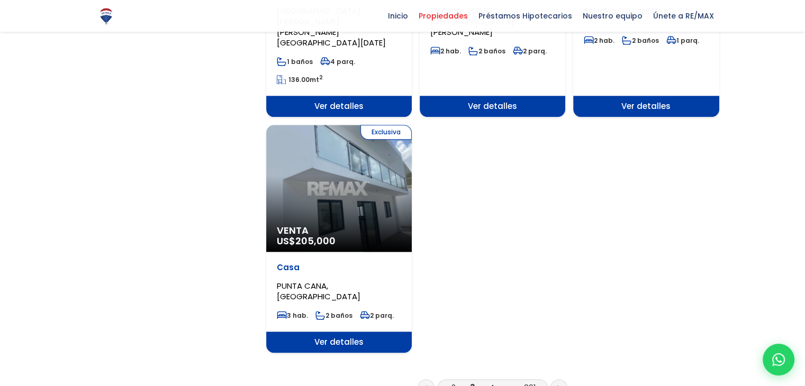
scroll to position [1279, 0]
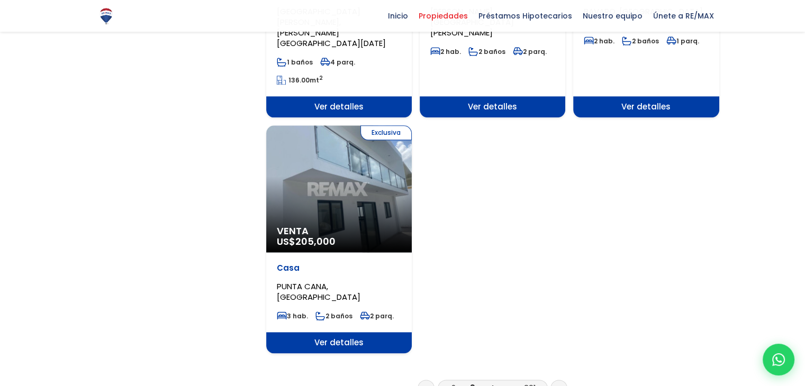
click at [494, 382] on li "4" at bounding box center [491, 388] width 17 height 13
click at [493, 383] on link "4" at bounding box center [491, 388] width 5 height 11
